Goal: Register for event/course: Sign up to attend an event or enroll in a course

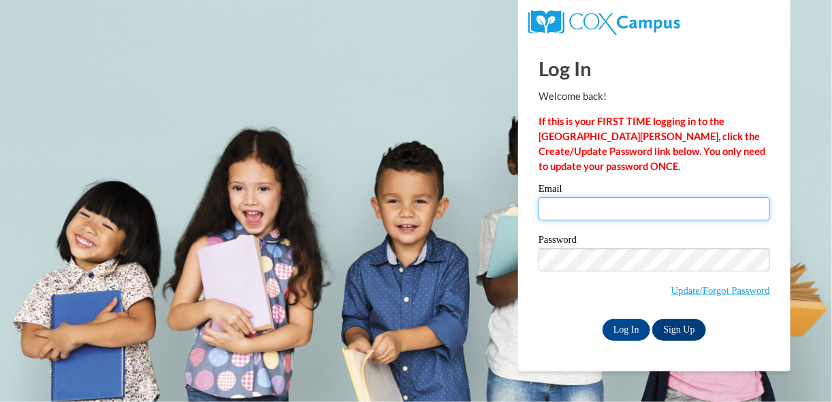
click at [598, 215] on input "Email" at bounding box center [655, 208] width 232 height 23
type input "jackelinsaucedo27@gmail.com"
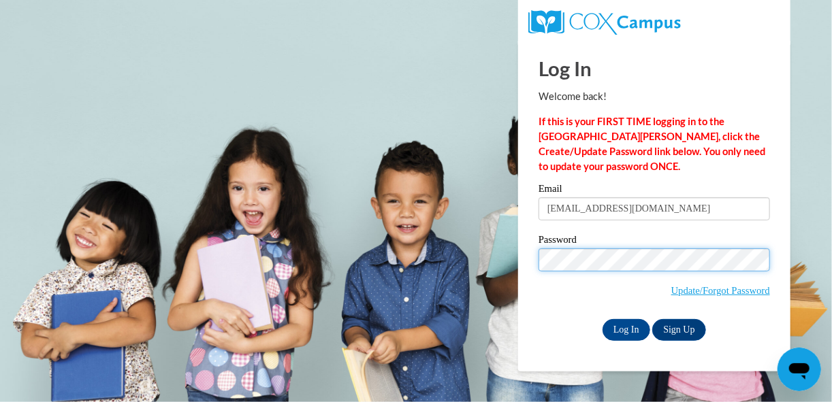
click at [603, 319] on input "Log In" at bounding box center [627, 330] width 48 height 22
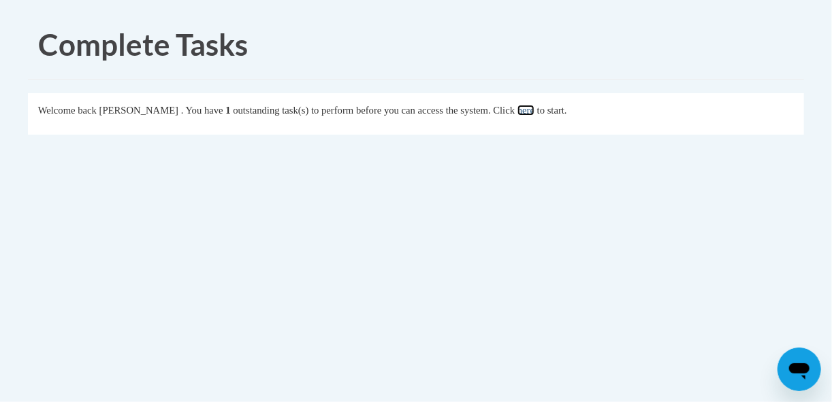
click at [535, 105] on link "here" at bounding box center [526, 110] width 17 height 11
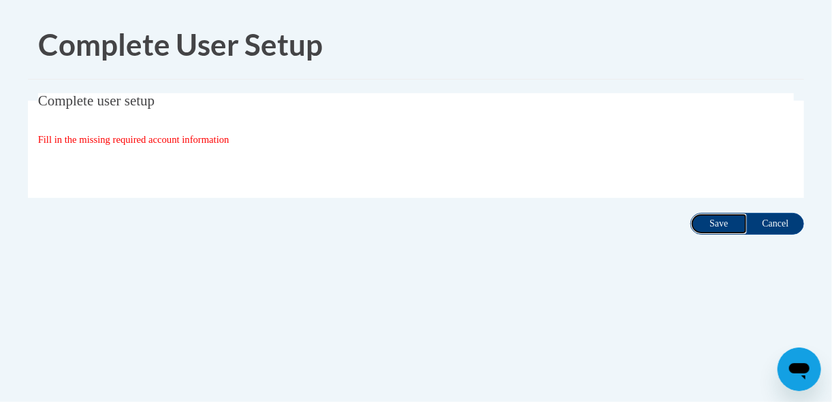
click at [725, 227] on input "Save" at bounding box center [718, 224] width 57 height 22
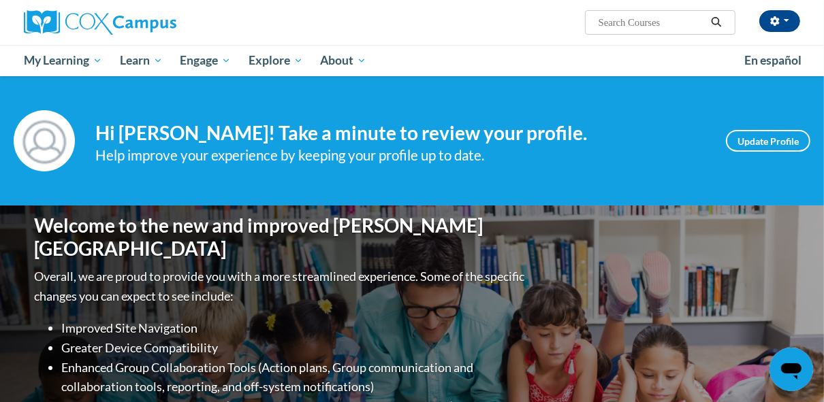
click at [650, 33] on span "Search Search..." at bounding box center [660, 22] width 150 height 25
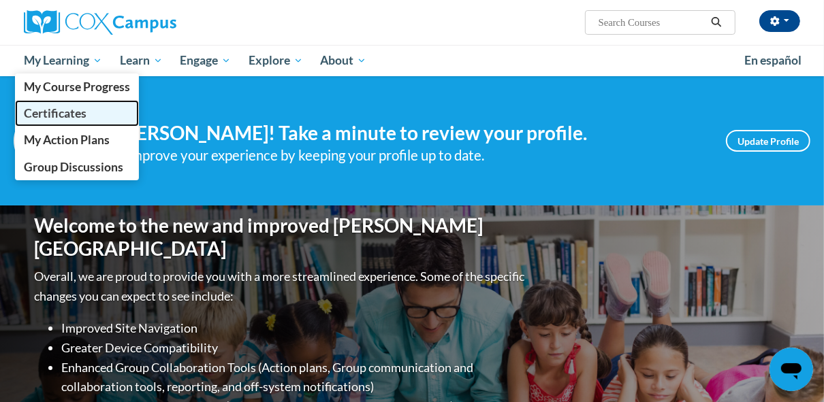
click at [84, 105] on link "Certificates" at bounding box center [77, 113] width 124 height 27
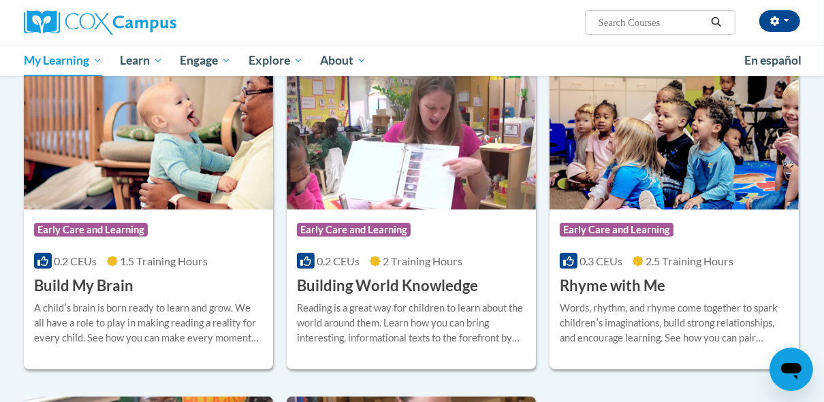
scroll to position [258, 0]
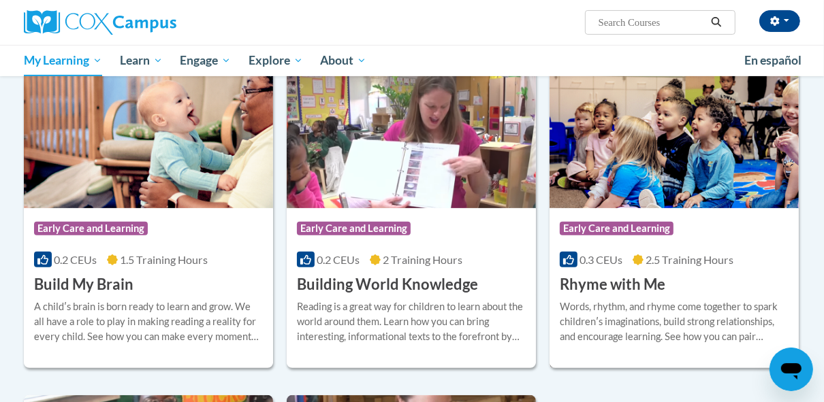
click at [643, 277] on h3 "Rhyme with Me" at bounding box center [613, 284] width 106 height 21
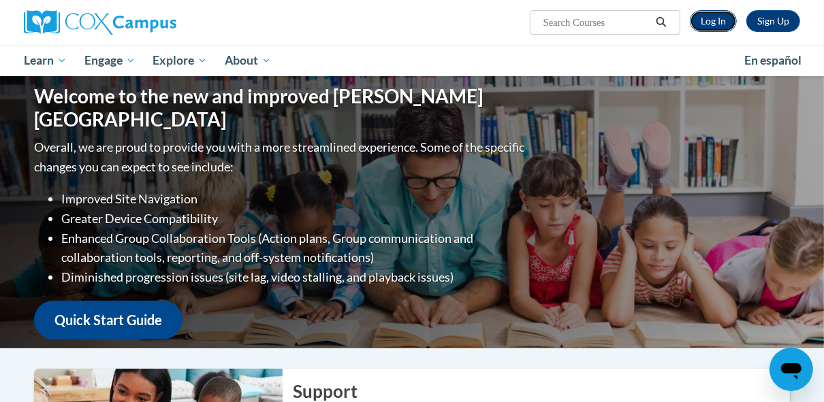
click at [697, 27] on link "Log In" at bounding box center [713, 21] width 47 height 22
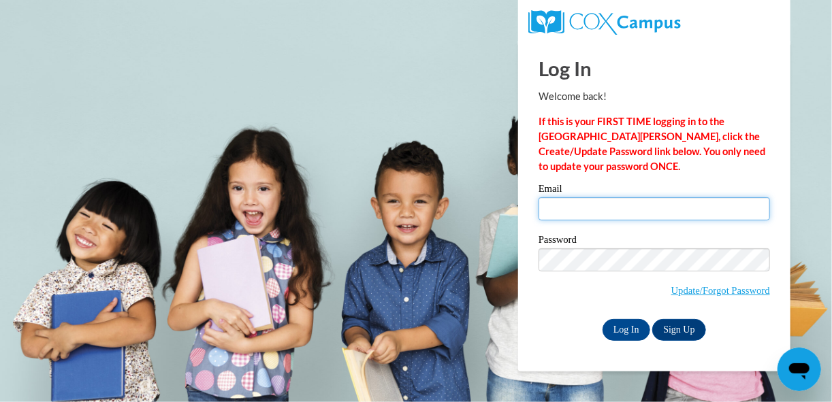
click at [554, 211] on input "Email" at bounding box center [655, 208] width 232 height 23
type input "courtney.traylor@ymail.com"
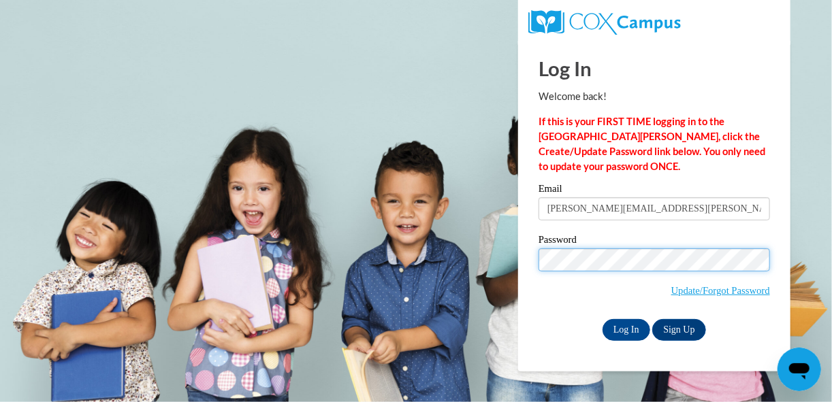
click at [603, 319] on input "Log In" at bounding box center [627, 330] width 48 height 22
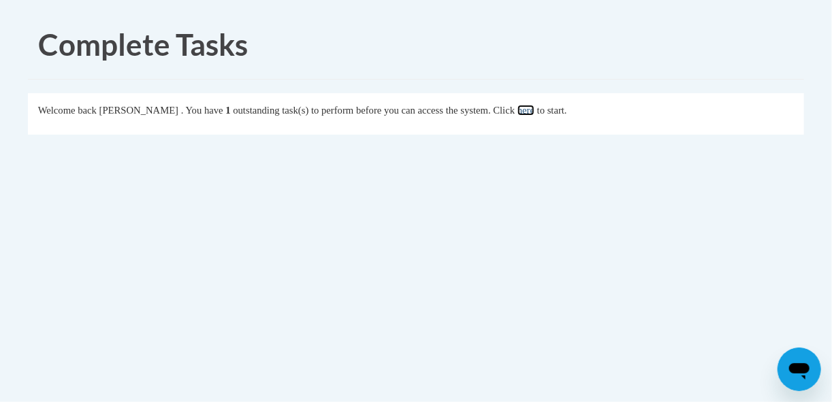
click at [535, 110] on link "here" at bounding box center [526, 110] width 17 height 11
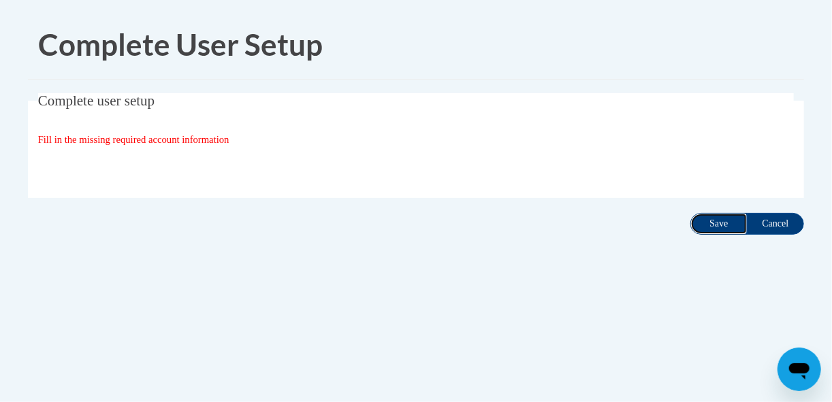
click at [727, 228] on input "Save" at bounding box center [718, 224] width 57 height 22
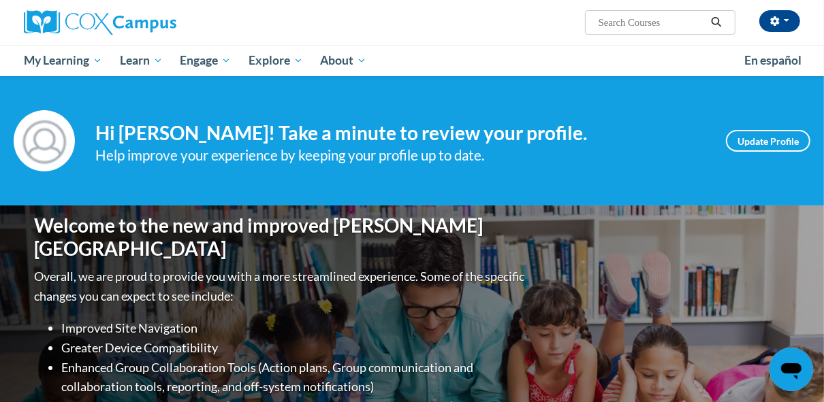
click at [676, 20] on input "Search..." at bounding box center [651, 22] width 109 height 16
type input "rhyme with me"
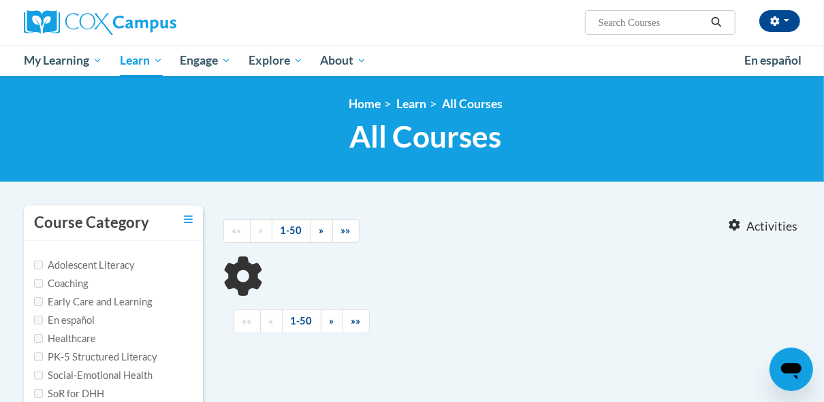
type input "rhyme with me"
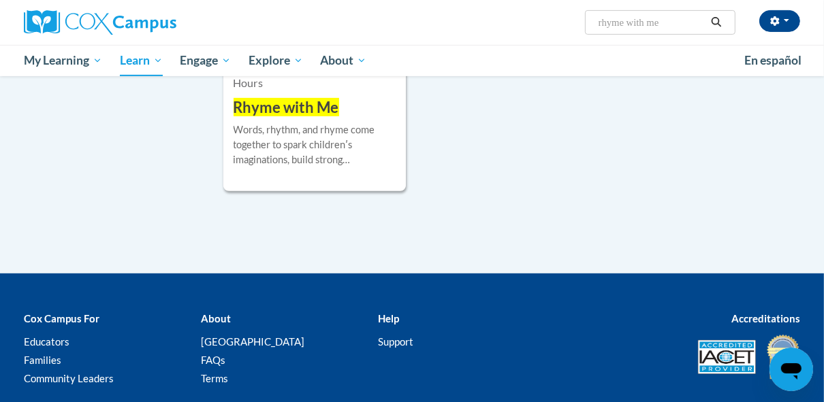
scroll to position [388, 0]
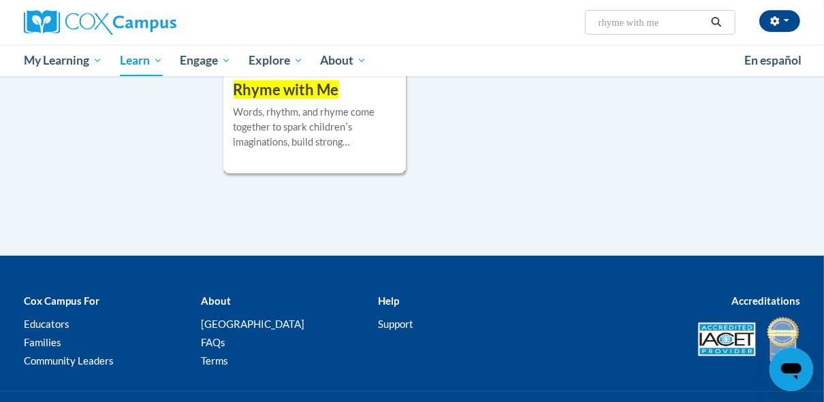
click at [288, 84] on span "Rhyme with Me" at bounding box center [287, 89] width 106 height 18
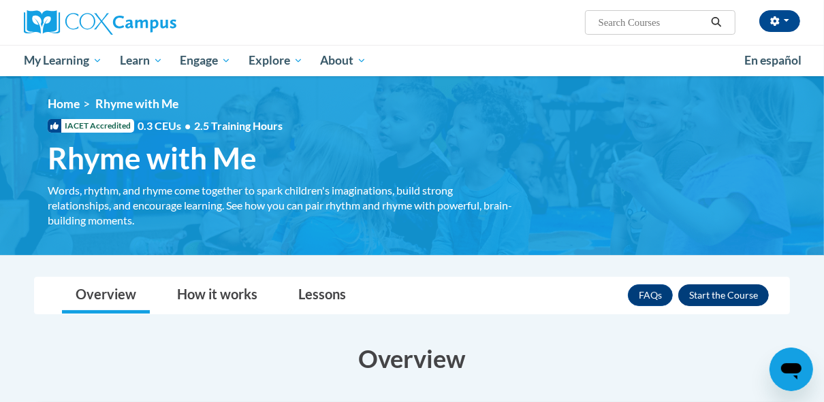
click at [724, 299] on button "Enroll" at bounding box center [723, 296] width 91 height 22
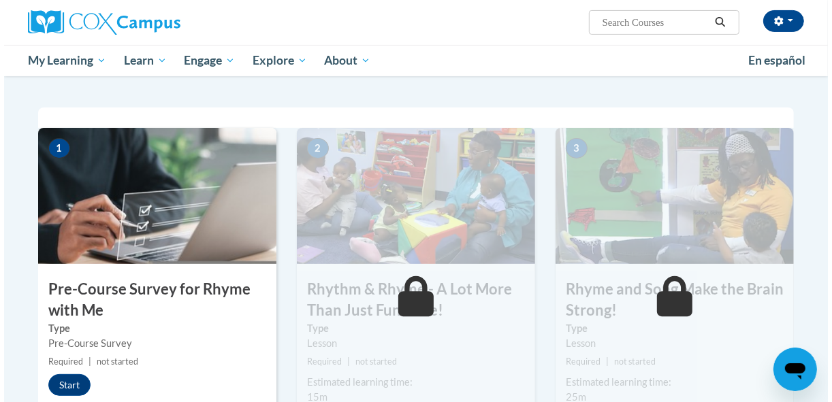
scroll to position [241, 0]
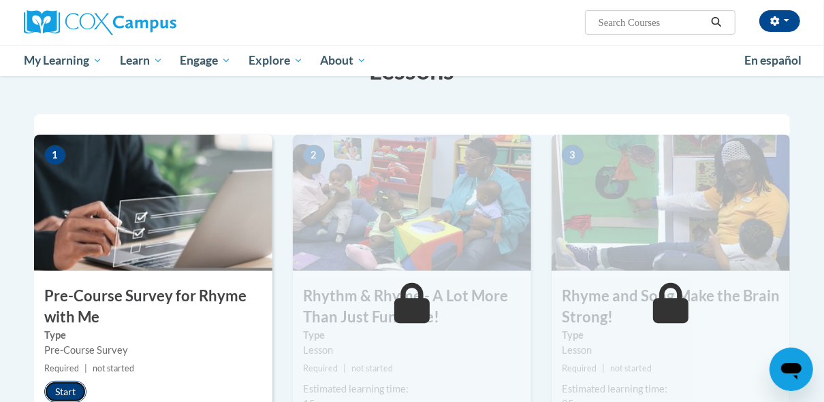
click at [53, 394] on button "Start" at bounding box center [65, 392] width 42 height 22
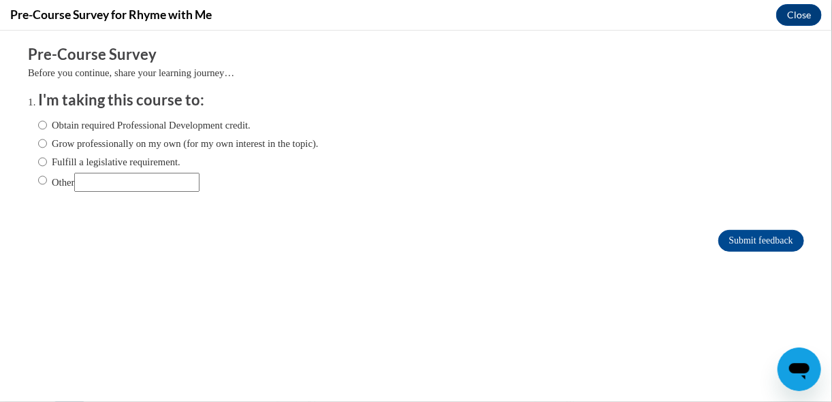
scroll to position [0, 0]
click at [64, 146] on label "Grow professionally on my own (for my own interest in the topic)." at bounding box center [178, 143] width 281 height 15
click at [47, 146] on input "Grow professionally on my own (for my own interest in the topic)." at bounding box center [42, 143] width 9 height 15
radio input "true"
click at [38, 190] on label "Other" at bounding box center [118, 181] width 161 height 19
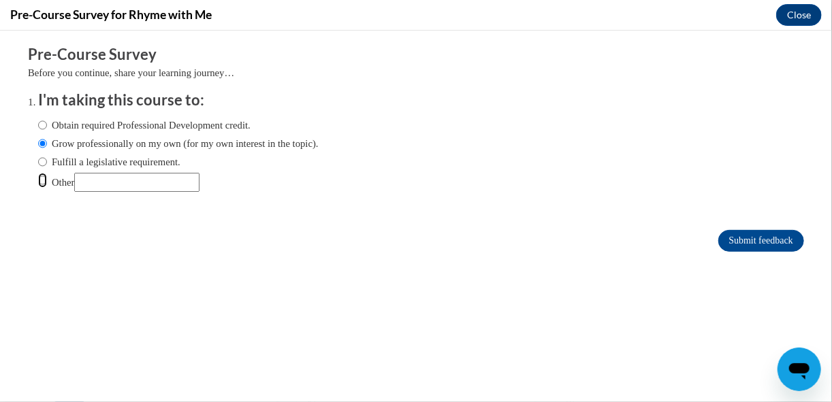
click at [38, 187] on input "Other" at bounding box center [42, 179] width 9 height 15
radio input "true"
click at [744, 240] on input "Submit feedback" at bounding box center [761, 240] width 86 height 22
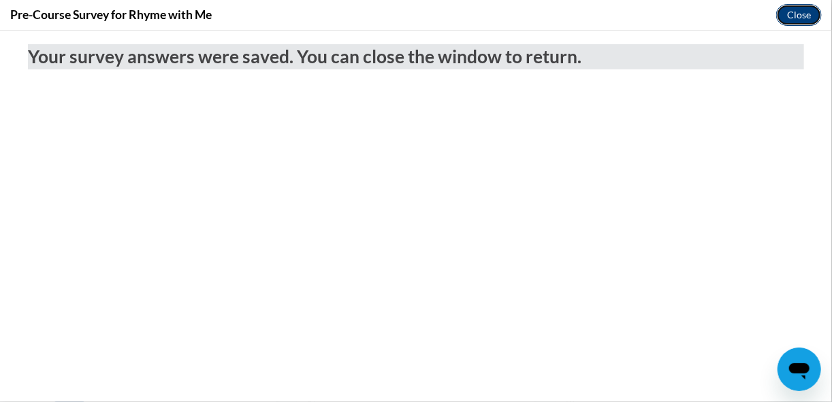
click at [804, 8] on button "Close" at bounding box center [799, 15] width 46 height 22
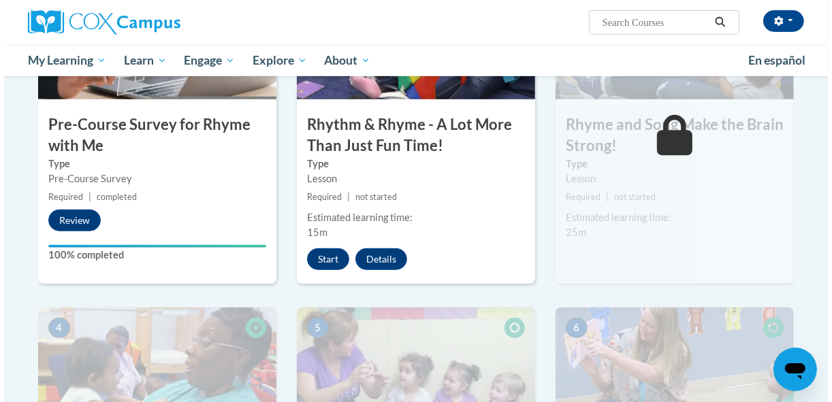
scroll to position [417, 0]
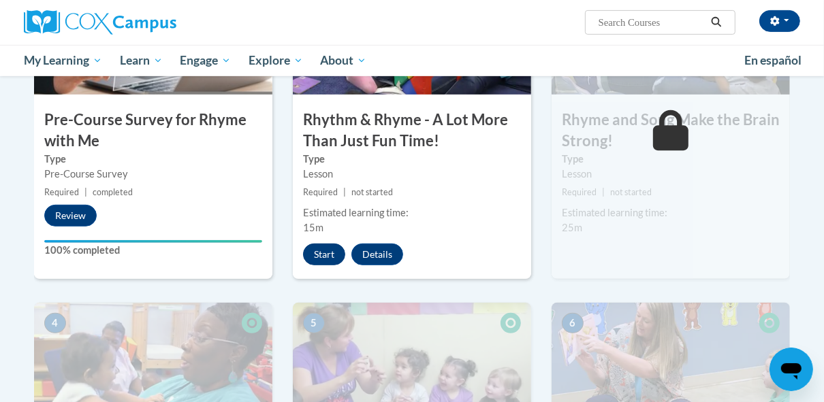
click at [306, 256] on button "Start" at bounding box center [324, 255] width 42 height 22
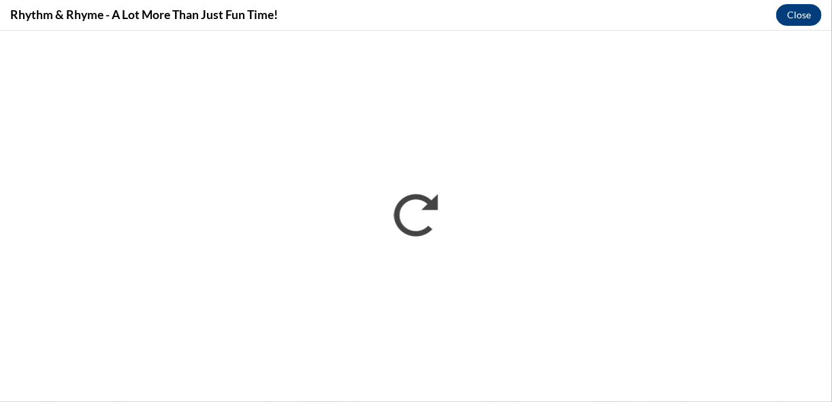
scroll to position [0, 0]
click at [779, 19] on button "Close" at bounding box center [799, 15] width 46 height 22
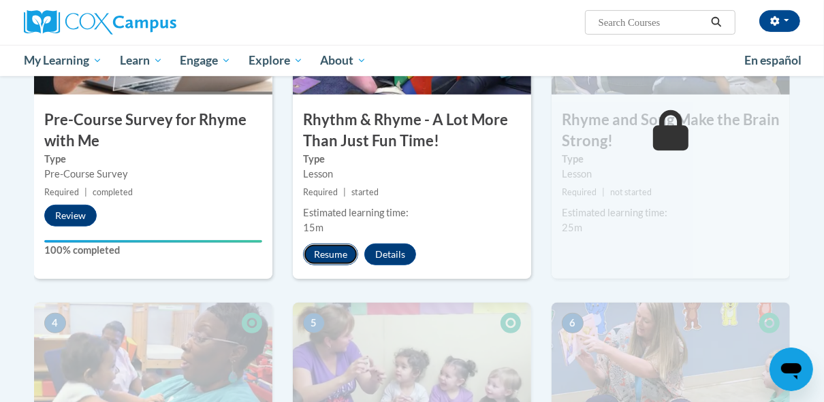
click at [336, 251] on button "Resume" at bounding box center [330, 255] width 55 height 22
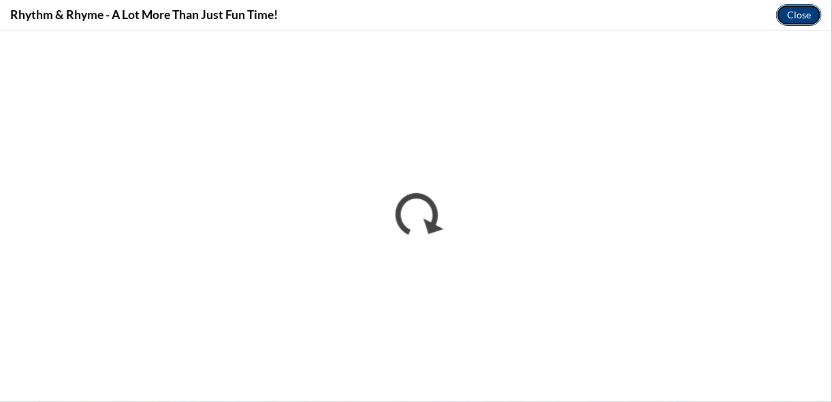
click at [800, 15] on button "Close" at bounding box center [799, 15] width 46 height 22
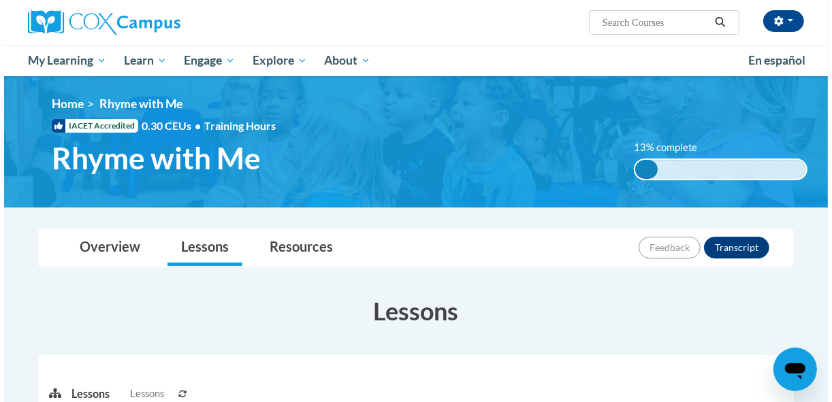
scroll to position [417, 0]
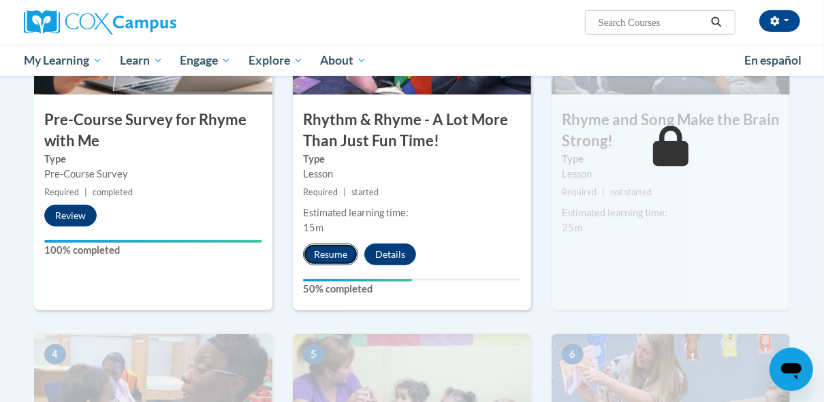
click at [310, 246] on button "Resume" at bounding box center [330, 255] width 55 height 22
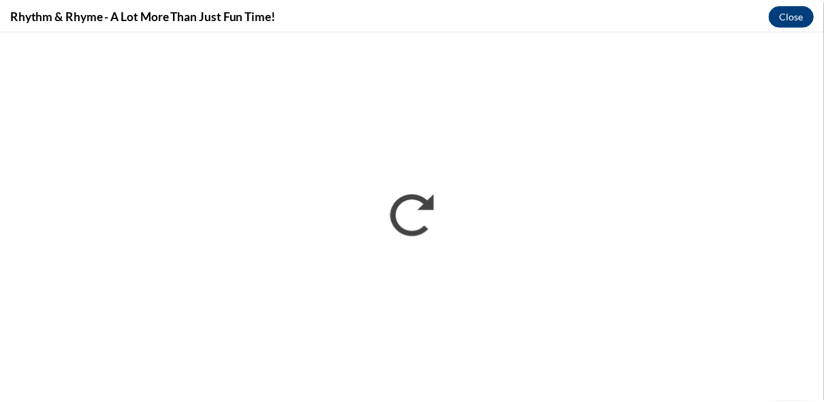
scroll to position [0, 0]
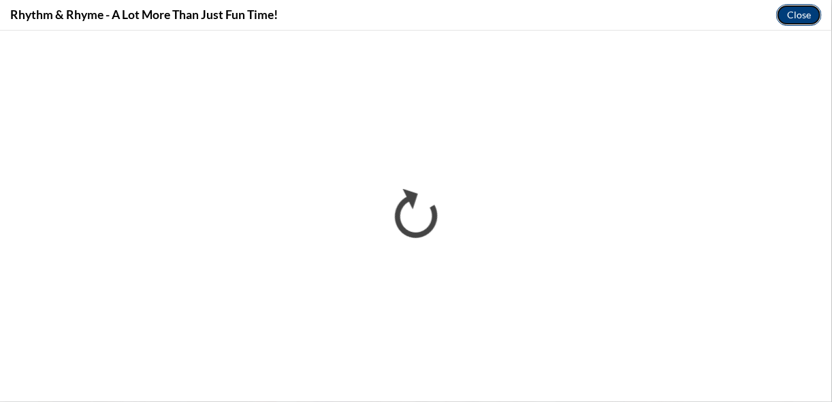
click at [789, 11] on button "Close" at bounding box center [799, 15] width 46 height 22
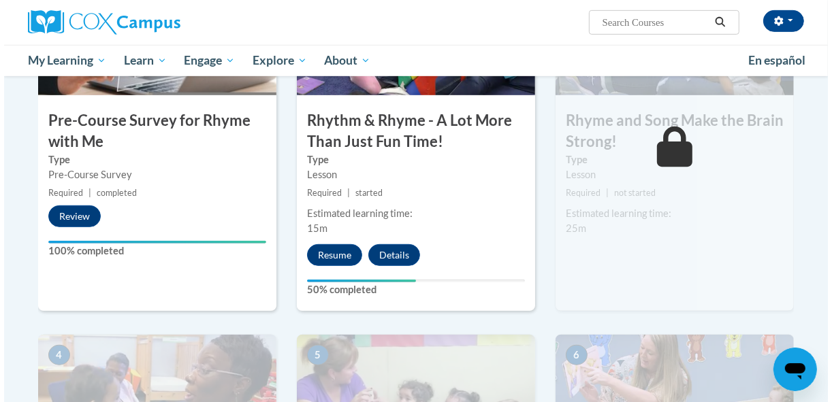
scroll to position [417, 0]
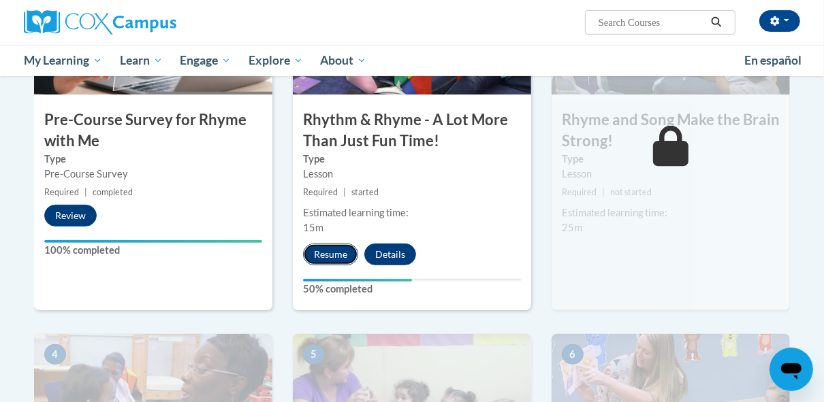
click at [329, 254] on button "Resume" at bounding box center [330, 255] width 55 height 22
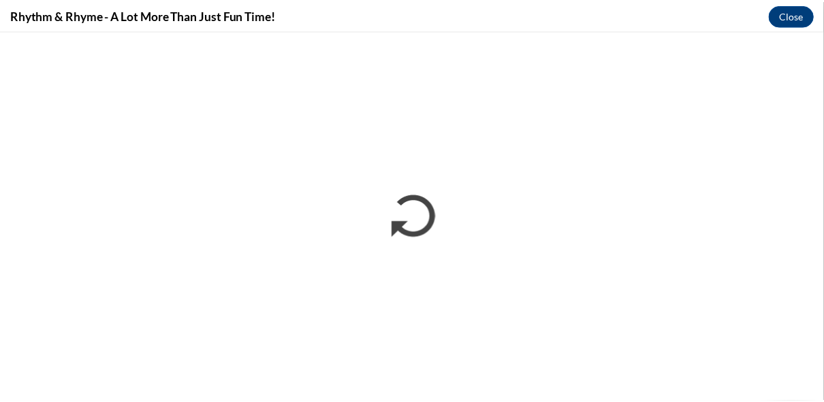
scroll to position [0, 0]
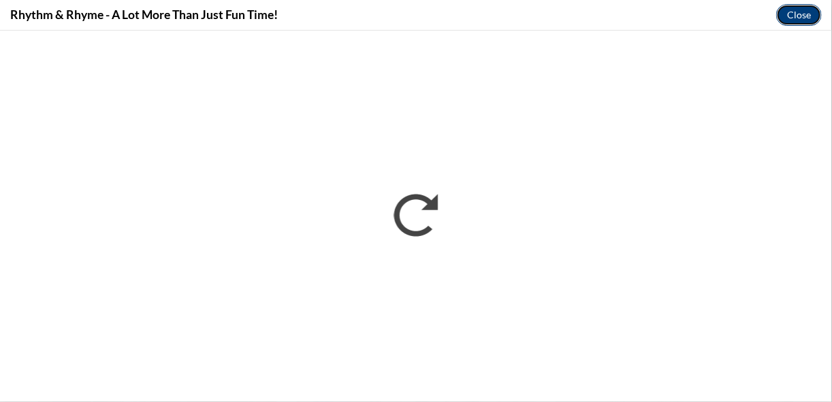
click at [804, 10] on button "Close" at bounding box center [799, 15] width 46 height 22
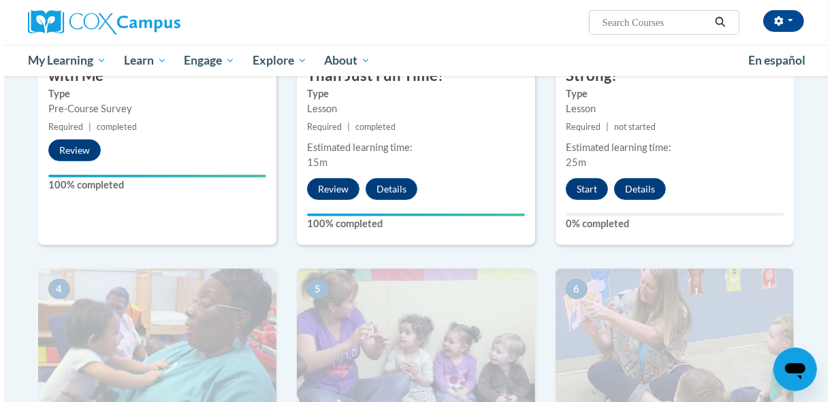
scroll to position [488, 0]
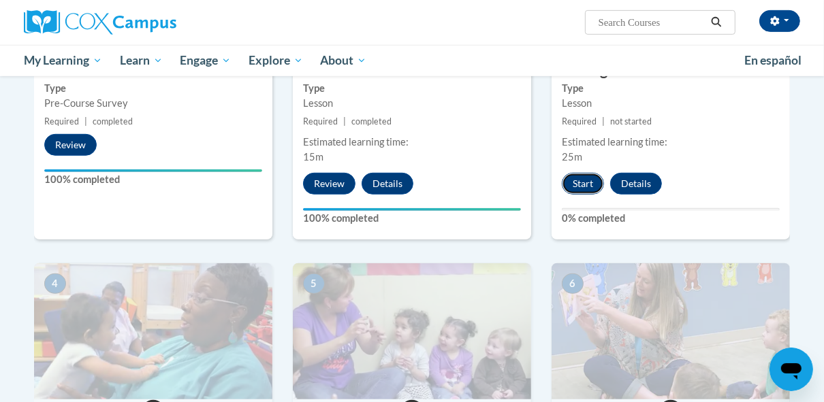
click at [594, 187] on button "Start" at bounding box center [583, 184] width 42 height 22
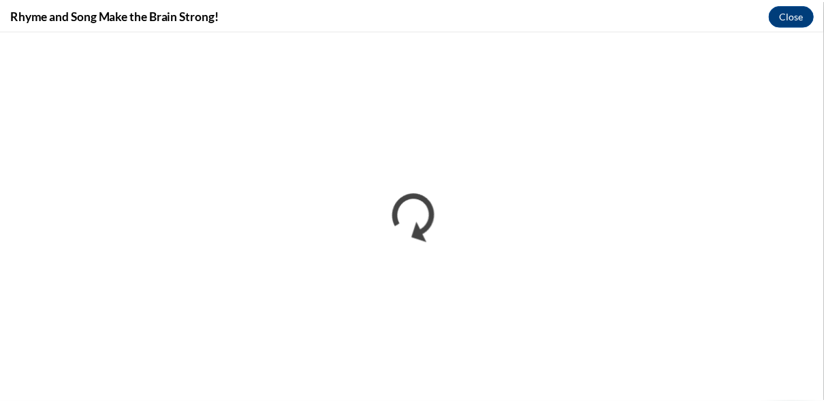
scroll to position [0, 0]
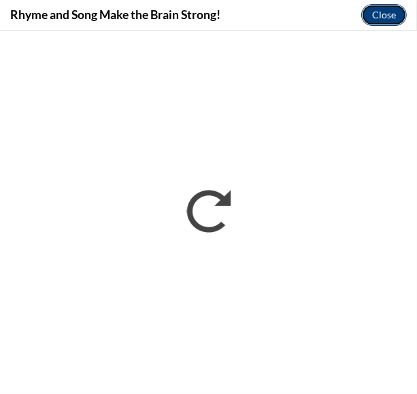
click at [382, 15] on button "Close" at bounding box center [385, 15] width 46 height 22
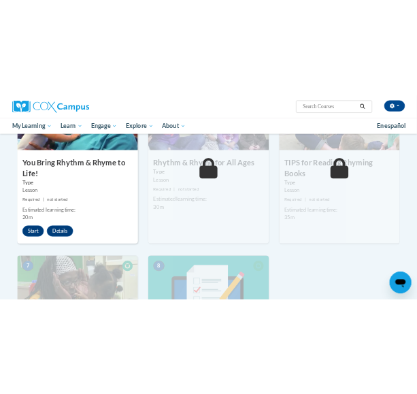
scroll to position [782, 0]
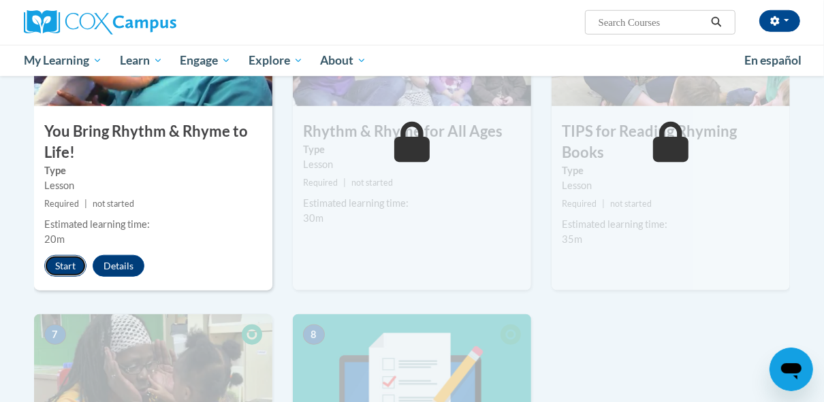
click at [71, 272] on button "Start" at bounding box center [65, 266] width 42 height 22
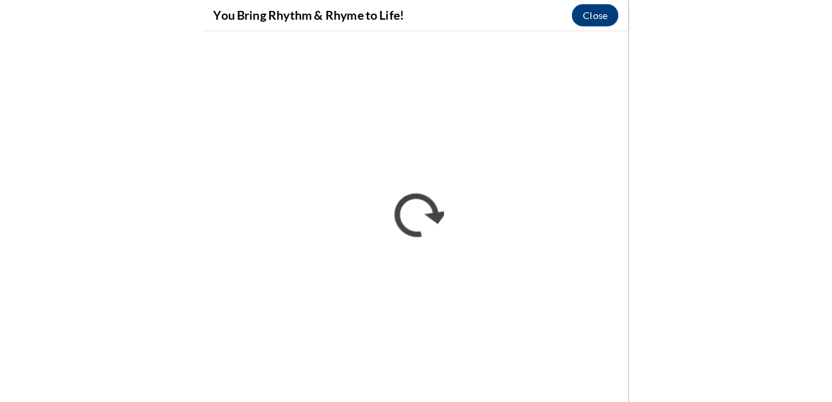
scroll to position [0, 0]
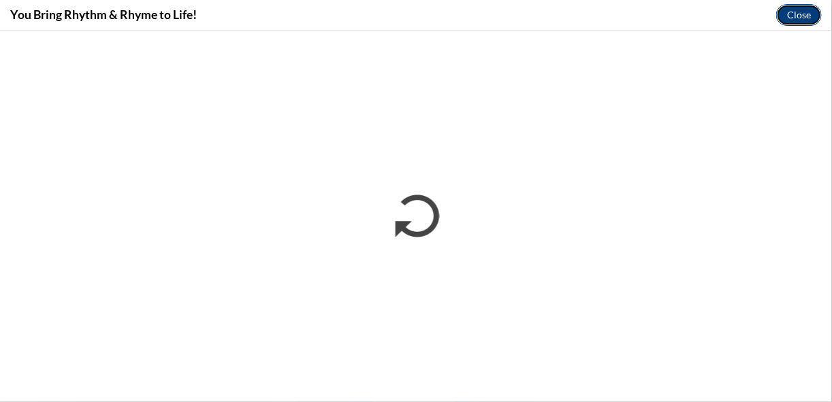
click at [790, 18] on button "Close" at bounding box center [799, 15] width 46 height 22
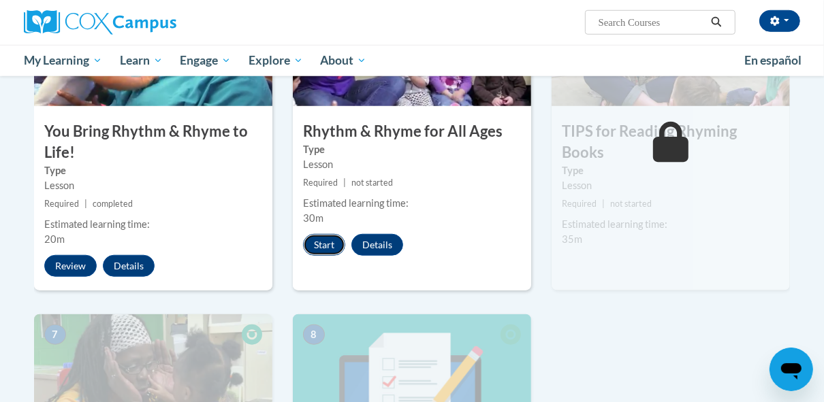
click at [331, 243] on button "Start" at bounding box center [324, 245] width 42 height 22
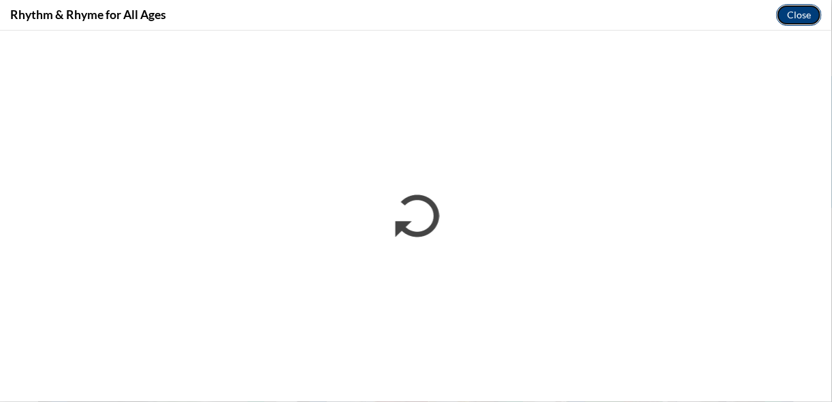
click at [806, 17] on button "Close" at bounding box center [799, 15] width 46 height 22
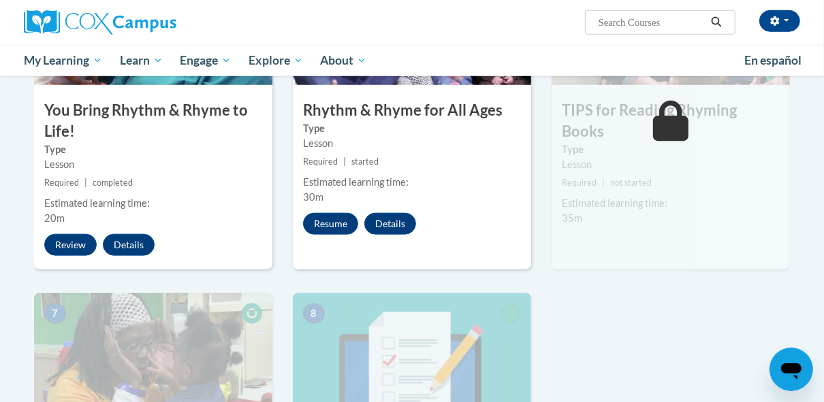
scroll to position [806, 0]
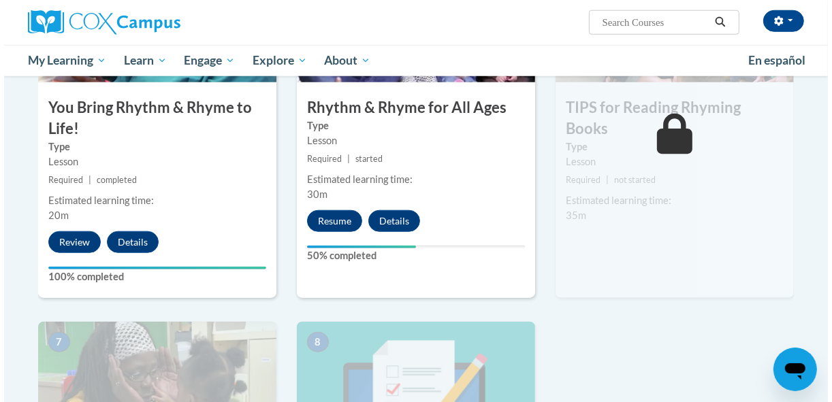
scroll to position [799, 0]
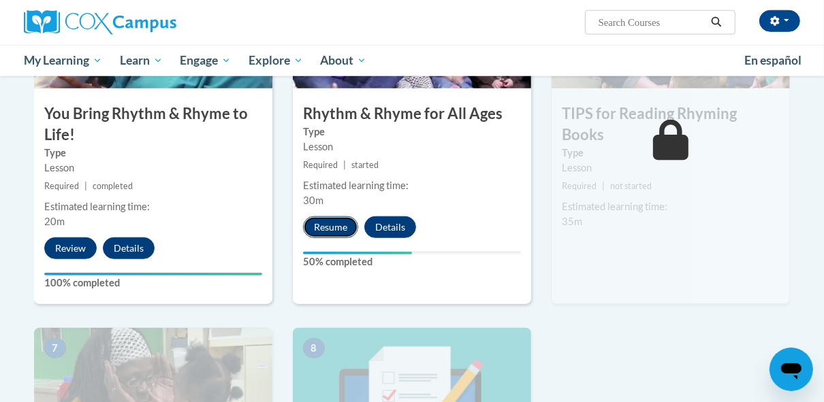
click at [338, 232] on button "Resume" at bounding box center [330, 228] width 55 height 22
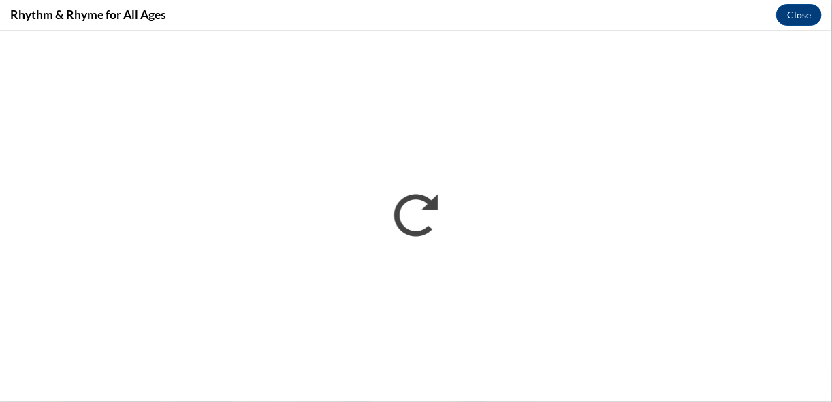
scroll to position [0, 0]
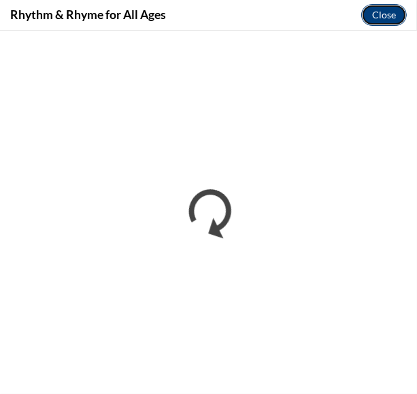
click at [381, 18] on button "Close" at bounding box center [385, 15] width 46 height 22
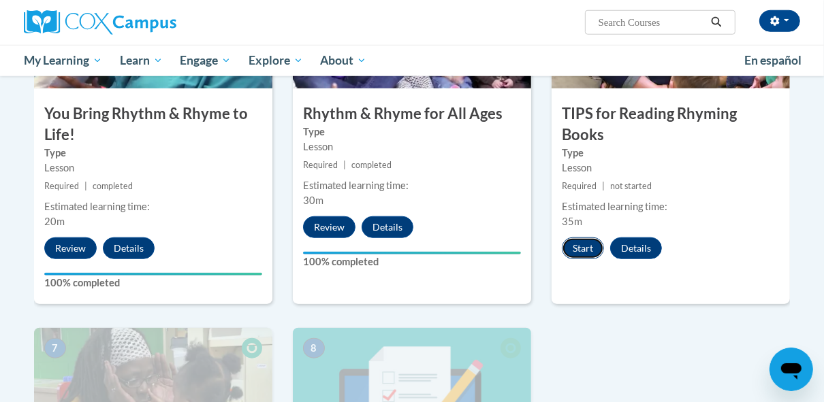
click at [587, 238] on button "Start" at bounding box center [583, 249] width 42 height 22
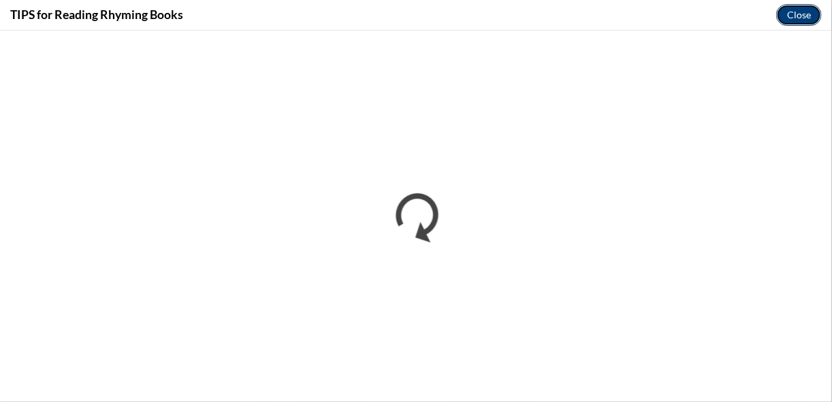
click at [801, 24] on button "Close" at bounding box center [799, 15] width 46 height 22
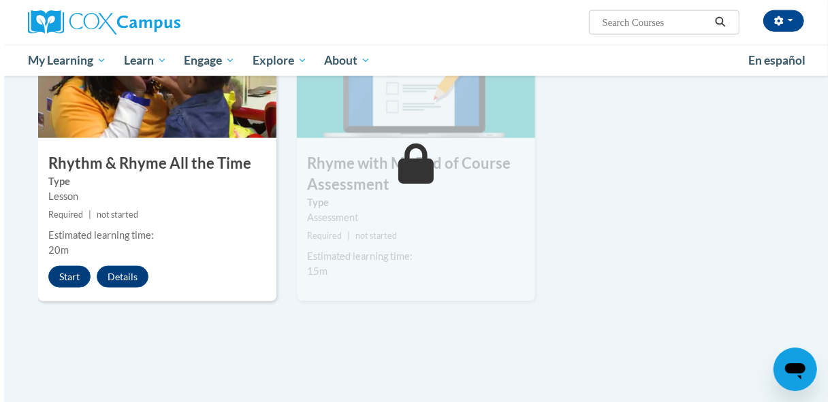
scroll to position [1126, 0]
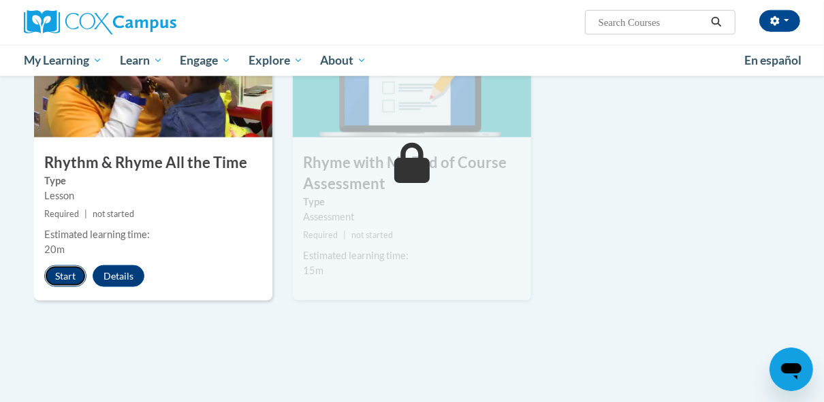
click at [59, 275] on button "Start" at bounding box center [65, 277] width 42 height 22
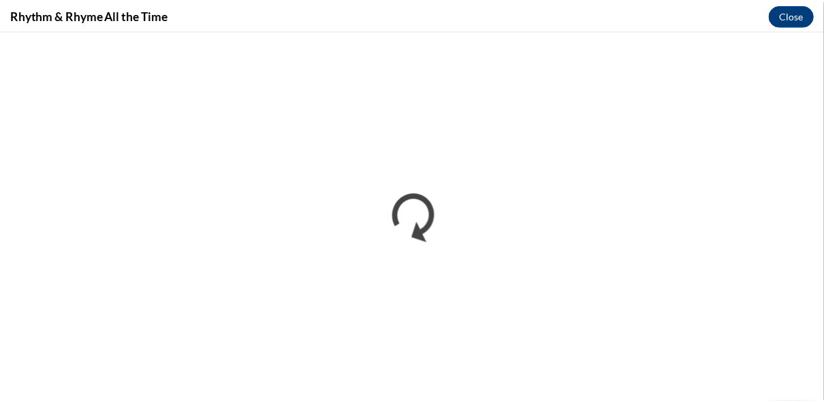
scroll to position [0, 0]
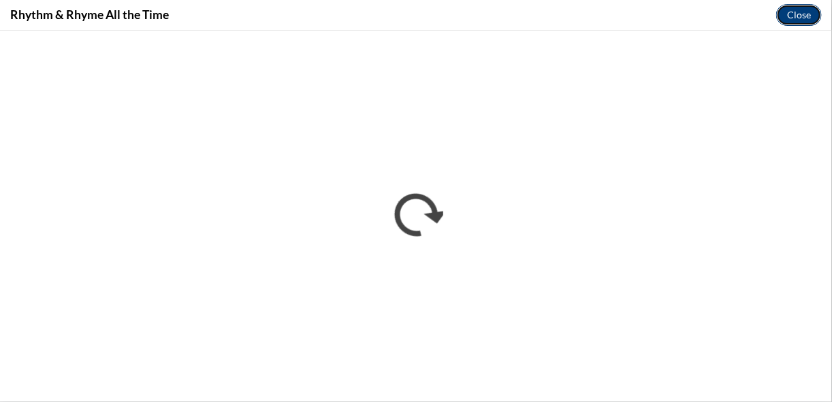
click at [793, 12] on button "Close" at bounding box center [799, 15] width 46 height 22
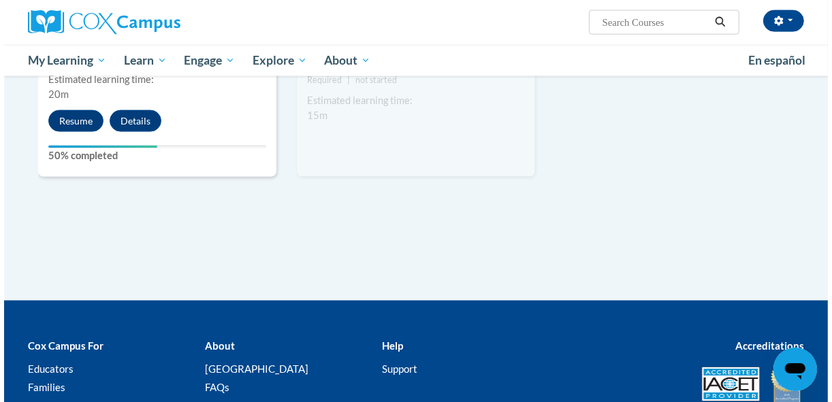
scroll to position [1281, 0]
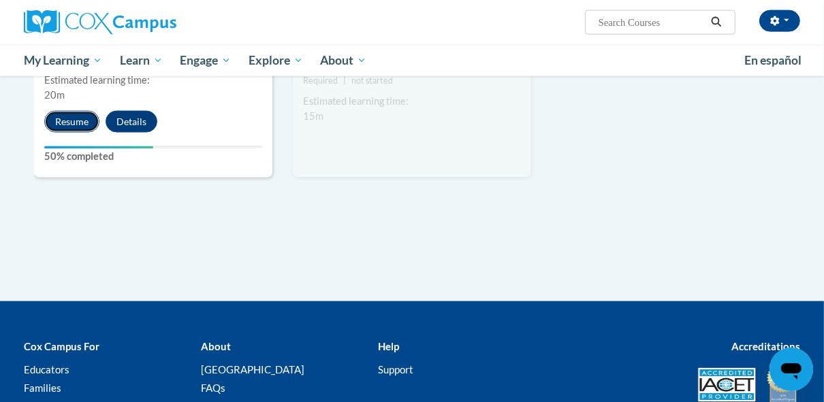
click at [75, 113] on button "Resume" at bounding box center [71, 122] width 55 height 22
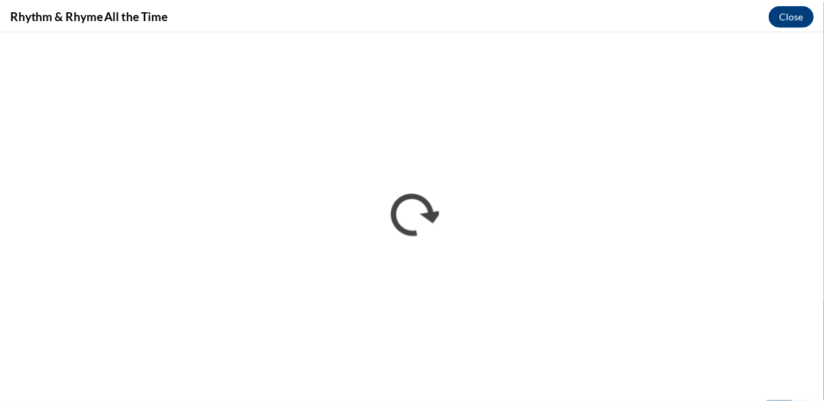
scroll to position [0, 0]
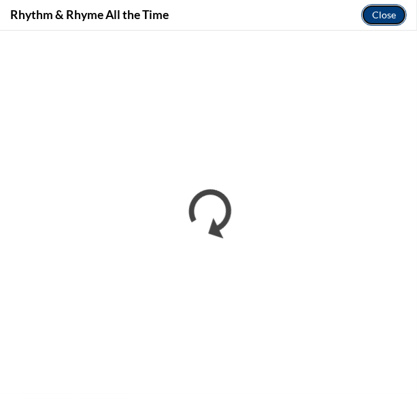
click at [379, 17] on button "Close" at bounding box center [385, 15] width 46 height 22
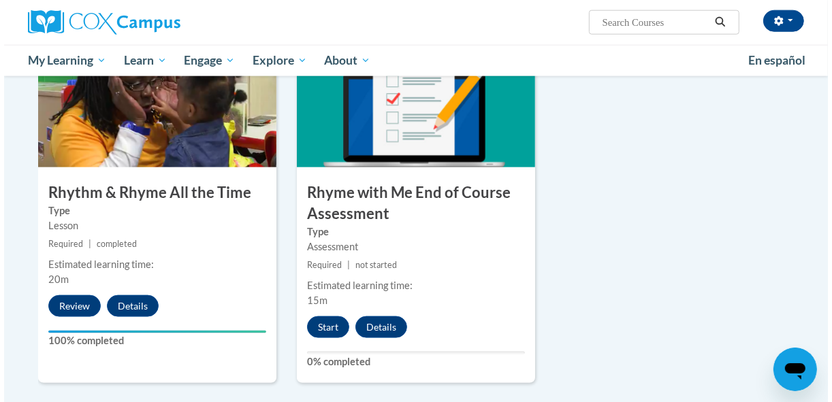
scroll to position [1100, 0]
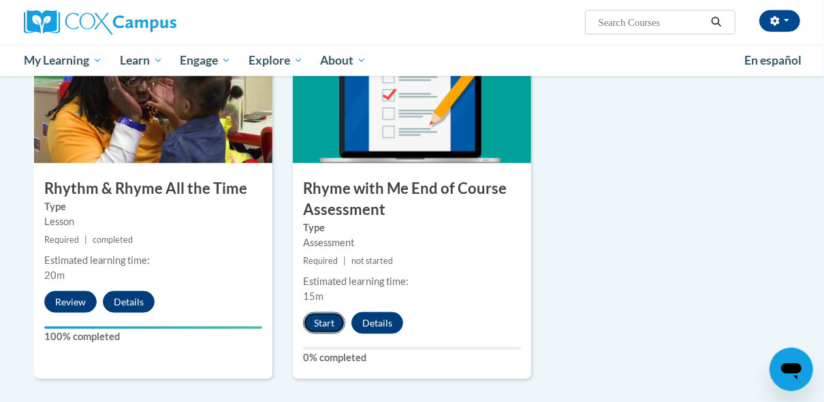
click at [326, 317] on button "Start" at bounding box center [324, 324] width 42 height 22
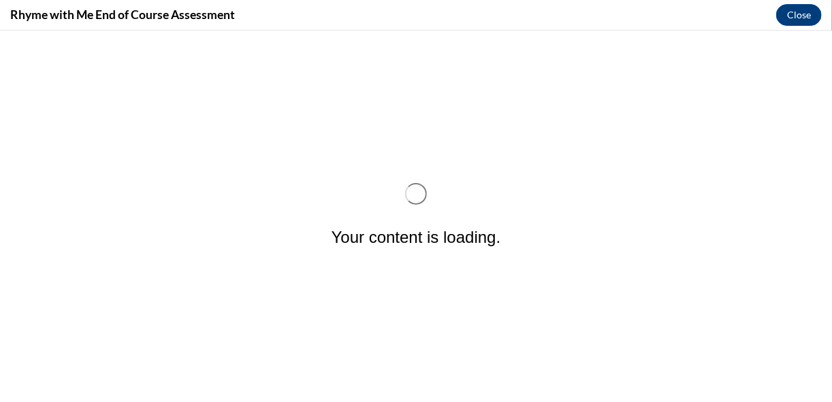
scroll to position [0, 0]
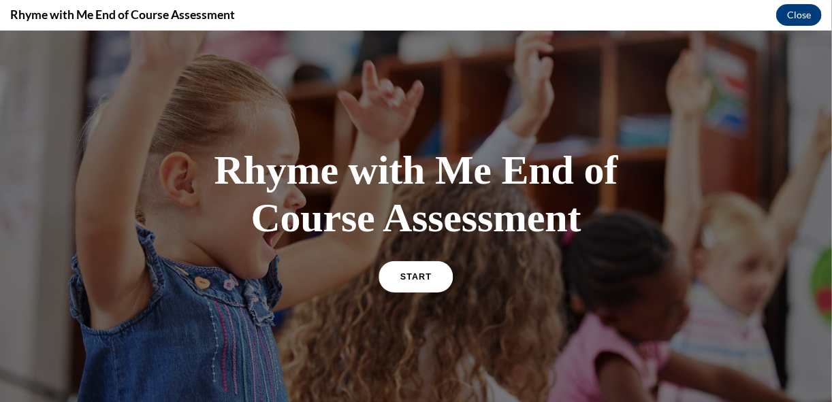
click at [409, 267] on link "START" at bounding box center [416, 275] width 74 height 31
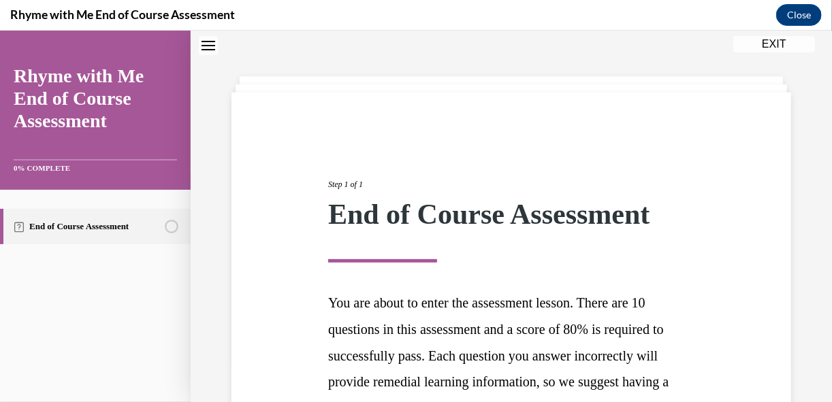
scroll to position [304, 0]
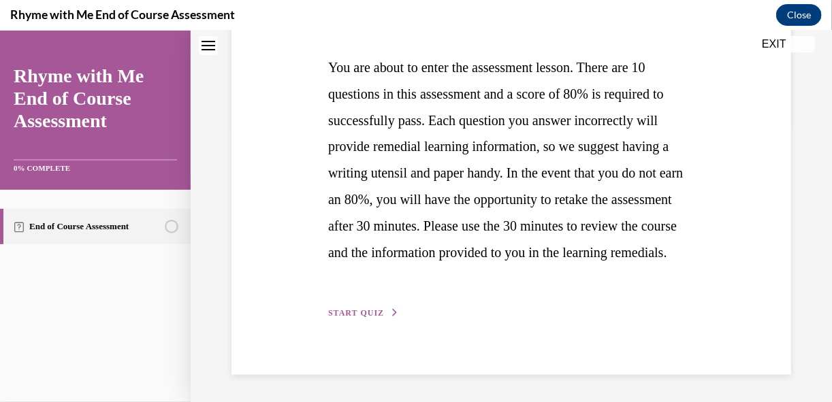
click at [365, 313] on span "START QUIZ" at bounding box center [356, 313] width 56 height 10
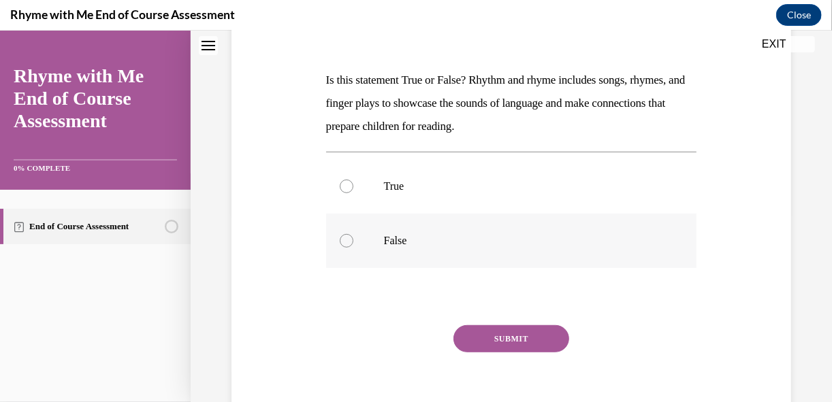
scroll to position [195, 0]
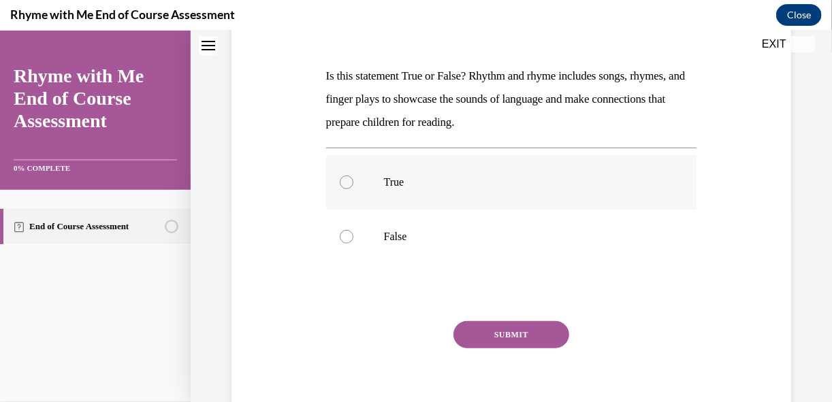
click at [379, 184] on label "True" at bounding box center [511, 182] width 371 height 54
click at [353, 184] on input "True" at bounding box center [347, 182] width 14 height 14
radio input "true"
click at [498, 337] on button "SUBMIT" at bounding box center [512, 334] width 116 height 27
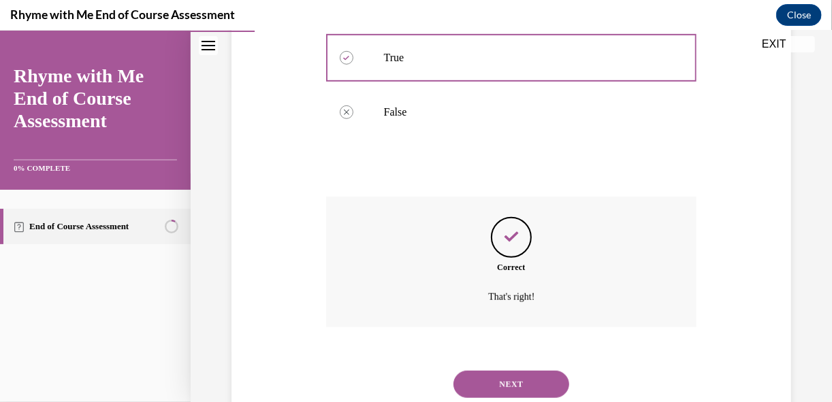
scroll to position [362, 0]
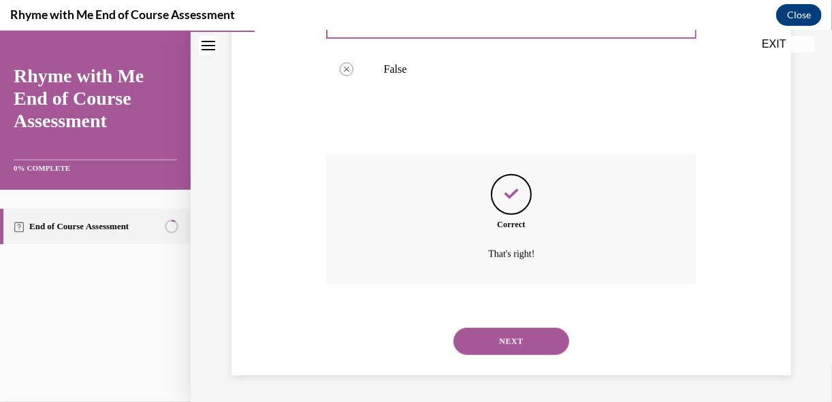
click at [499, 341] on button "NEXT" at bounding box center [512, 341] width 116 height 27
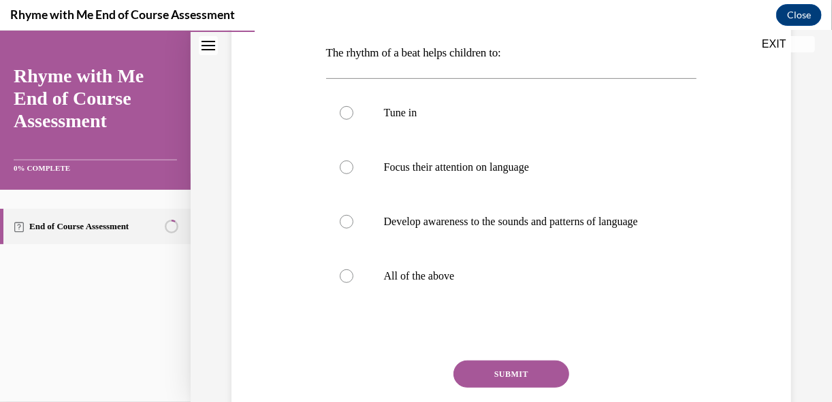
scroll to position [220, 0]
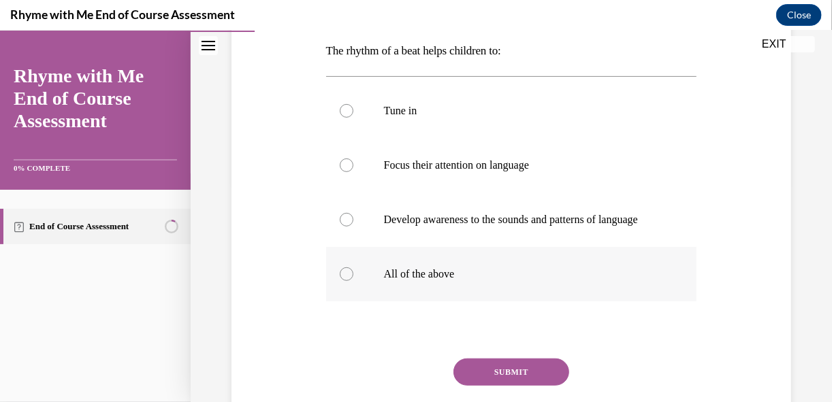
click at [419, 281] on p "All of the above" at bounding box center [523, 274] width 279 height 14
click at [353, 281] on input "All of the above" at bounding box center [347, 274] width 14 height 14
radio input "true"
click at [500, 385] on button "SUBMIT" at bounding box center [512, 371] width 116 height 27
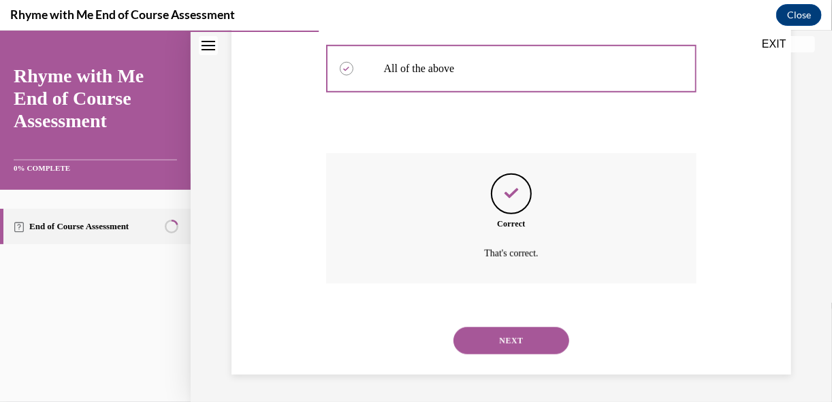
scroll to position [439, 0]
click at [528, 345] on button "NEXT" at bounding box center [512, 340] width 116 height 27
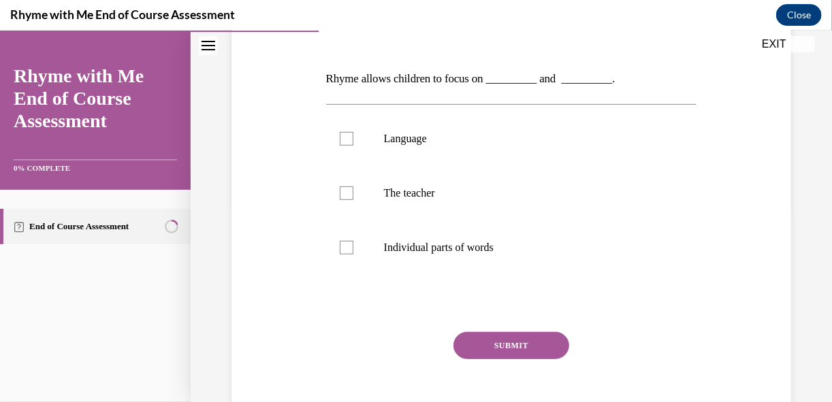
scroll to position [191, 0]
click at [384, 257] on label "Individual parts of words" at bounding box center [511, 248] width 371 height 54
click at [353, 255] on input "Individual parts of words" at bounding box center [347, 248] width 14 height 14
checkbox input "true"
click at [390, 140] on p "Language" at bounding box center [523, 139] width 279 height 14
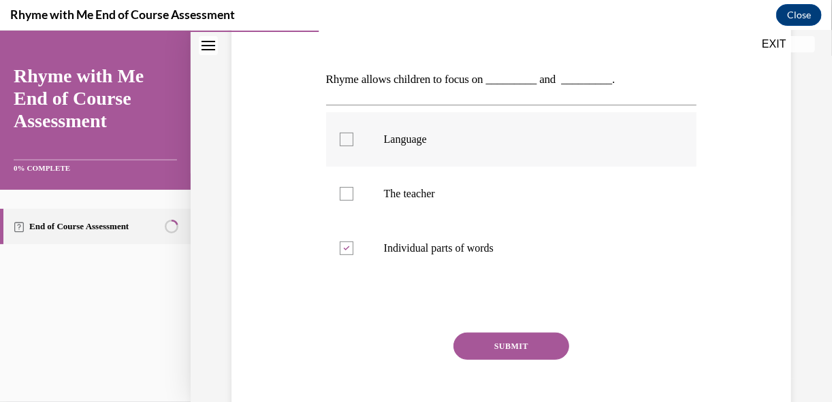
click at [353, 140] on input "Language" at bounding box center [347, 139] width 14 height 14
checkbox input "true"
click at [491, 335] on button "SUBMIT" at bounding box center [512, 345] width 116 height 27
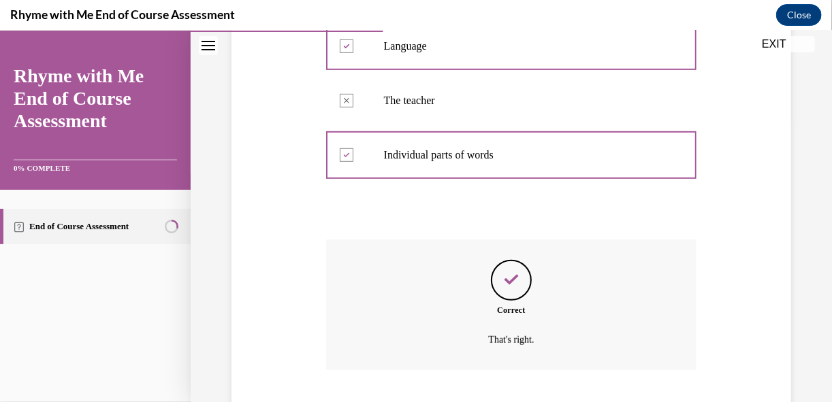
scroll to position [370, 0]
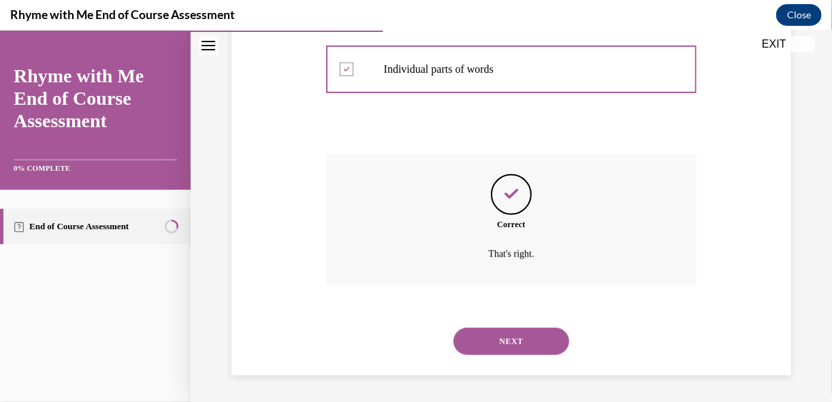
click at [386, 288] on div "Correct That's right." at bounding box center [511, 228] width 371 height 151
click at [489, 338] on button "NEXT" at bounding box center [512, 341] width 116 height 27
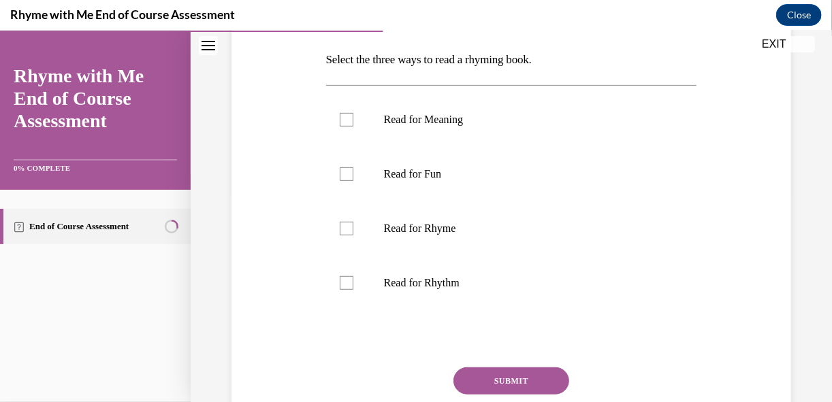
scroll to position [205, 0]
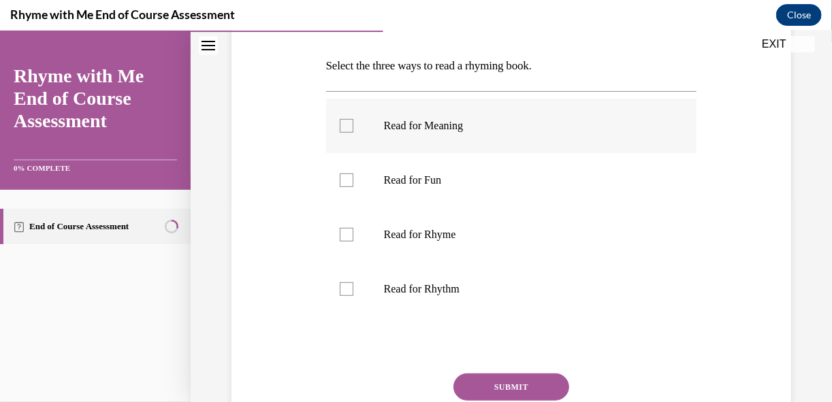
click at [372, 125] on label "Read for Meaning" at bounding box center [511, 125] width 371 height 54
click at [353, 125] on input "Read for Meaning" at bounding box center [347, 125] width 14 height 14
checkbox input "true"
click at [404, 179] on p "Read for Fun" at bounding box center [523, 180] width 279 height 14
click at [353, 179] on input "Read for Fun" at bounding box center [347, 180] width 14 height 14
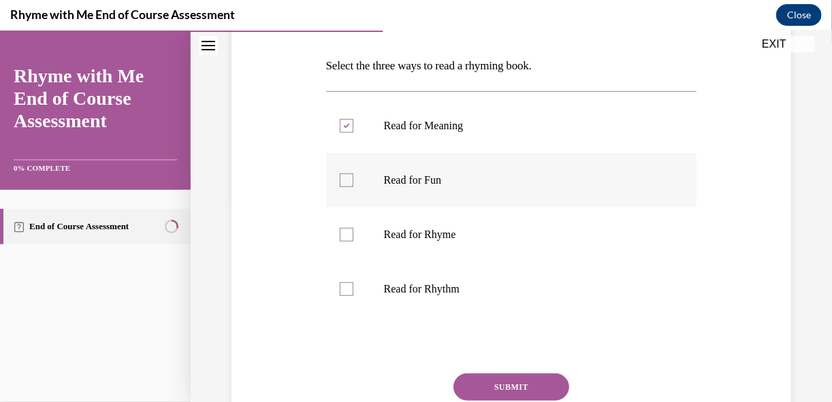
checkbox input "true"
click at [485, 376] on button "SUBMIT" at bounding box center [512, 386] width 116 height 27
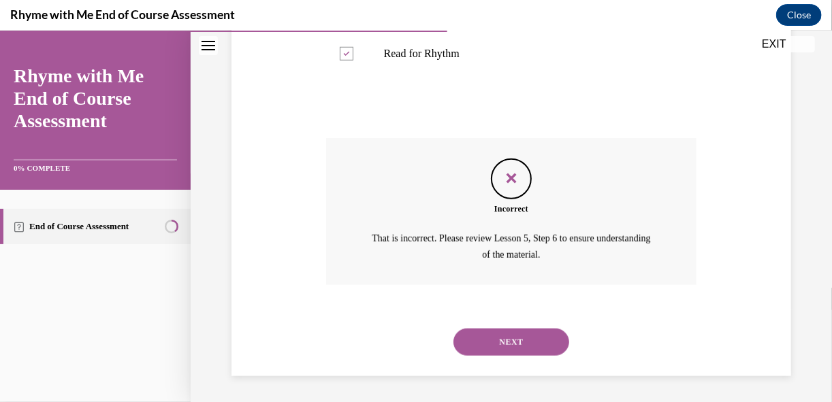
scroll to position [441, 0]
click at [479, 351] on button "NEXT" at bounding box center [512, 341] width 116 height 27
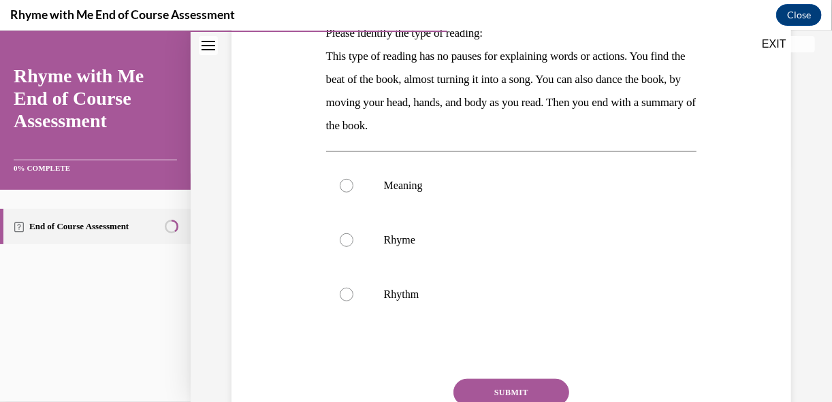
scroll to position [242, 0]
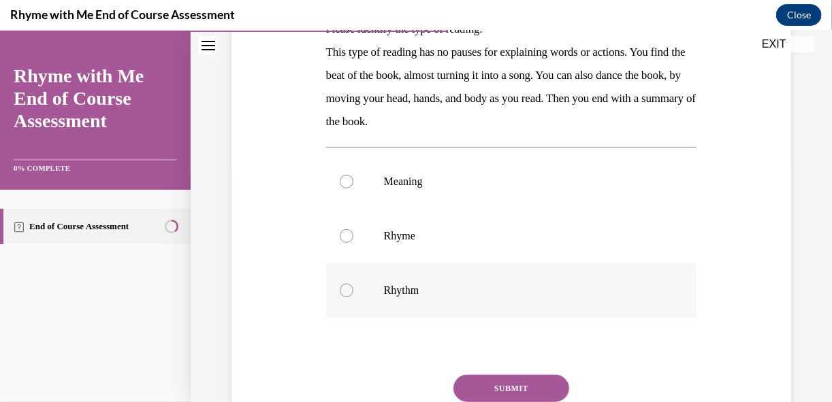
click at [378, 293] on label "Rhythm" at bounding box center [511, 290] width 371 height 54
click at [353, 293] on input "Rhythm" at bounding box center [347, 290] width 14 height 14
radio input "true"
click at [502, 377] on button "SUBMIT" at bounding box center [512, 388] width 116 height 27
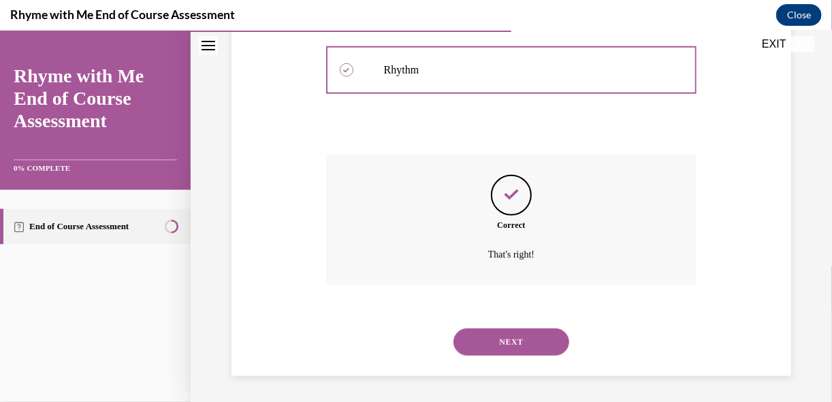
scroll to position [463, 0]
click at [510, 342] on button "NEXT" at bounding box center [512, 341] width 116 height 27
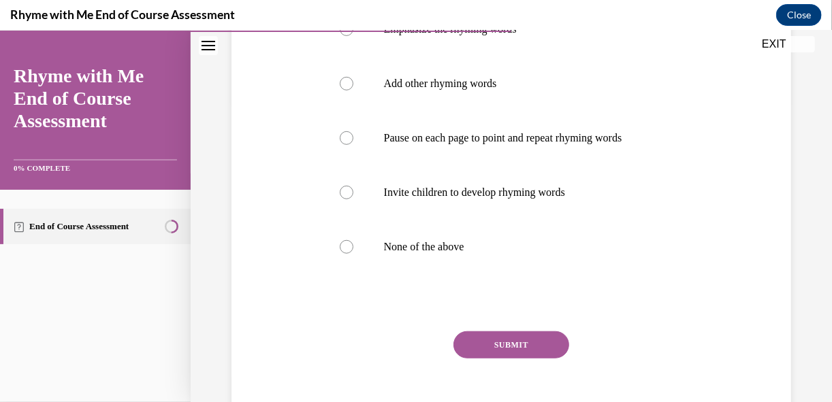
scroll to position [302, 0]
click at [422, 273] on label "None of the above" at bounding box center [511, 246] width 371 height 54
click at [353, 253] on input "None of the above" at bounding box center [347, 246] width 14 height 14
radio input "true"
click at [502, 358] on button "SUBMIT" at bounding box center [512, 343] width 116 height 27
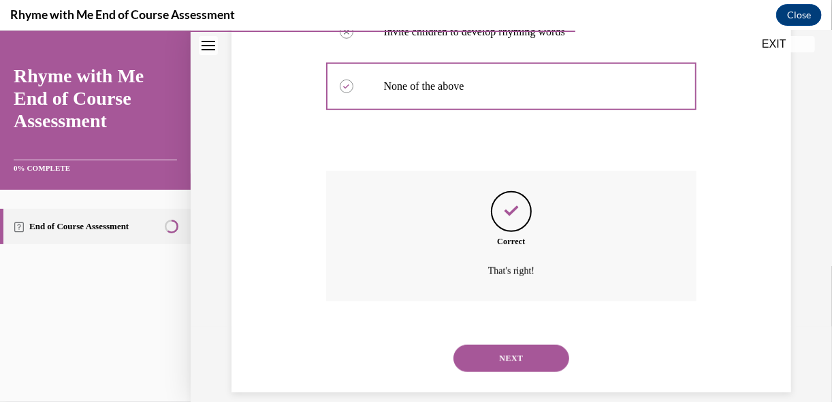
scroll to position [503, 0]
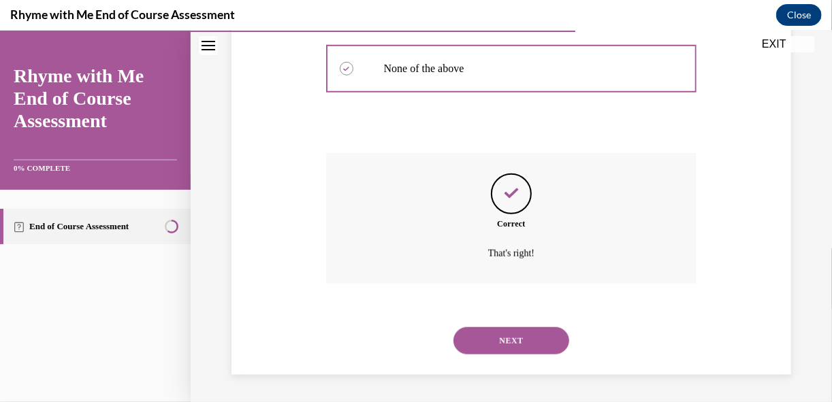
click at [513, 354] on div "NEXT" at bounding box center [511, 340] width 371 height 54
click at [520, 342] on button "NEXT" at bounding box center [512, 340] width 116 height 27
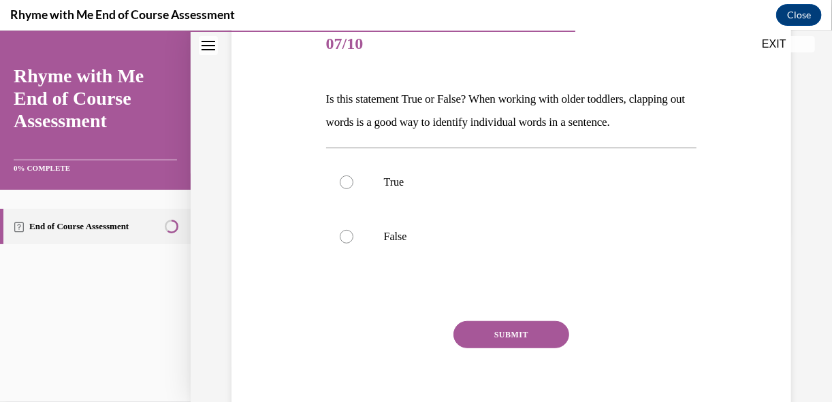
scroll to position [174, 0]
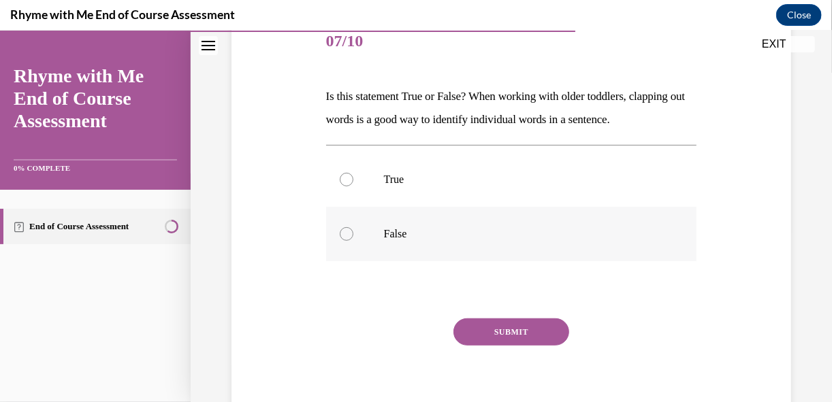
click at [409, 240] on p "False" at bounding box center [523, 234] width 279 height 14
click at [353, 240] on input "False" at bounding box center [347, 234] width 14 height 14
radio input "true"
click at [503, 345] on button "SUBMIT" at bounding box center [512, 331] width 116 height 27
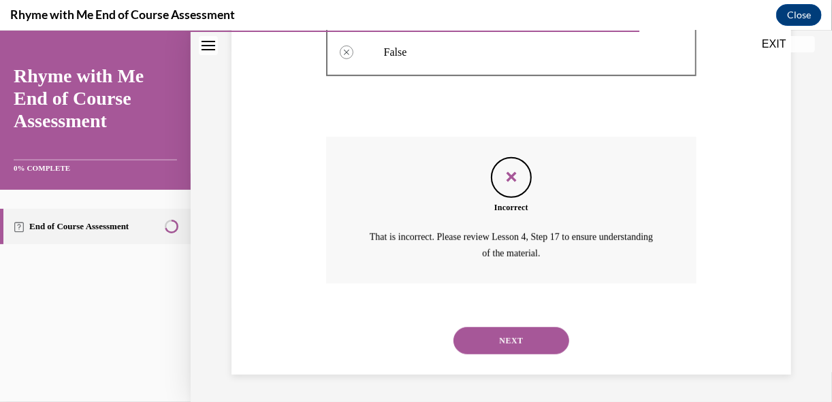
scroll to position [379, 0]
click at [513, 343] on button "NEXT" at bounding box center [512, 340] width 116 height 27
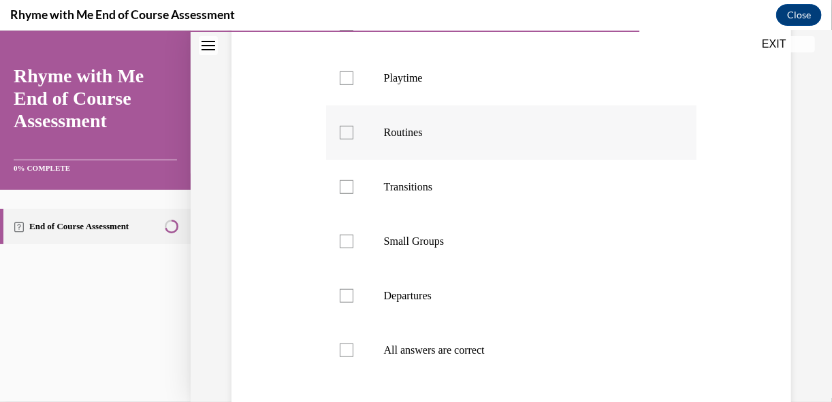
scroll to position [331, 0]
drag, startPoint x: 360, startPoint y: 346, endPoint x: 355, endPoint y: 340, distance: 7.8
click at [355, 340] on label "All answers are correct" at bounding box center [511, 349] width 371 height 54
click at [353, 343] on input "All answers are correct" at bounding box center [347, 350] width 14 height 14
checkbox input "true"
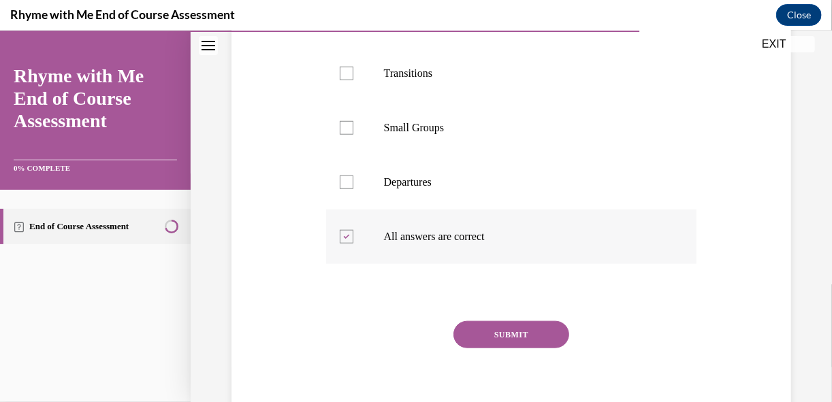
scroll to position [501, 0]
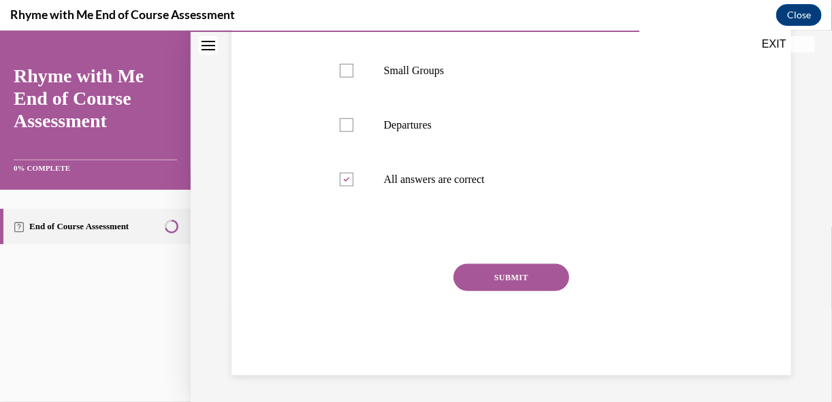
click at [478, 278] on button "SUBMIT" at bounding box center [512, 277] width 116 height 27
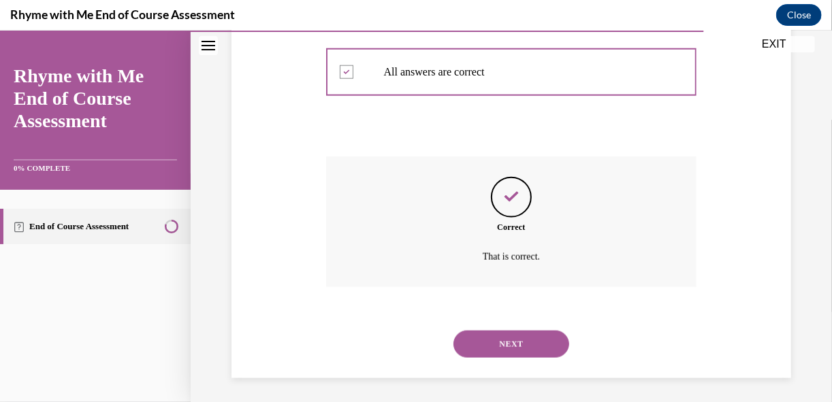
scroll to position [612, 0]
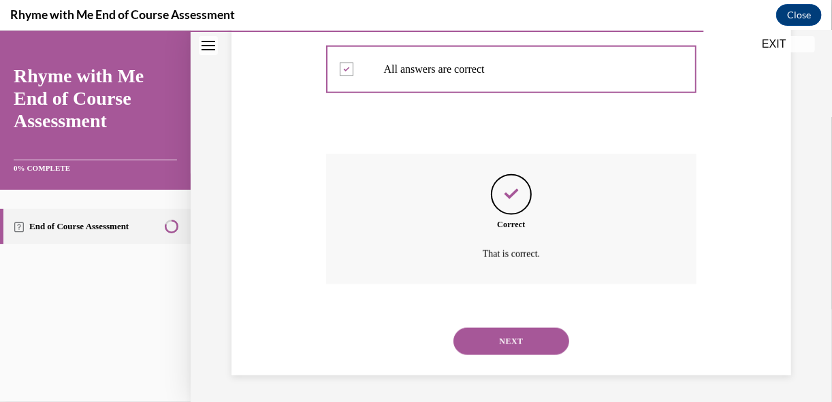
click at [501, 329] on button "NEXT" at bounding box center [512, 341] width 116 height 27
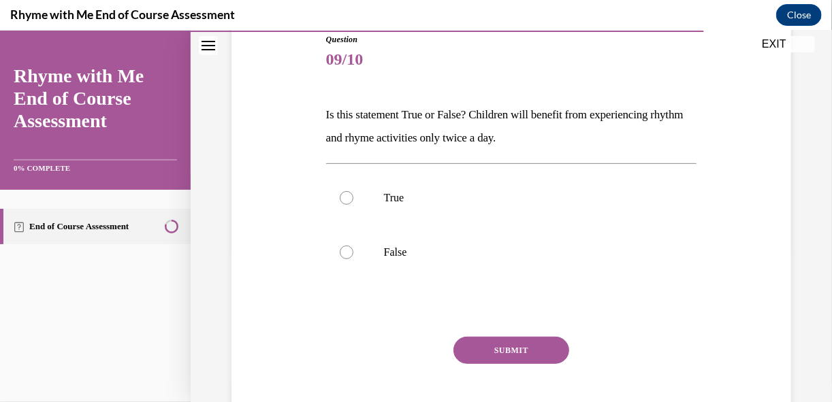
scroll to position [159, 0]
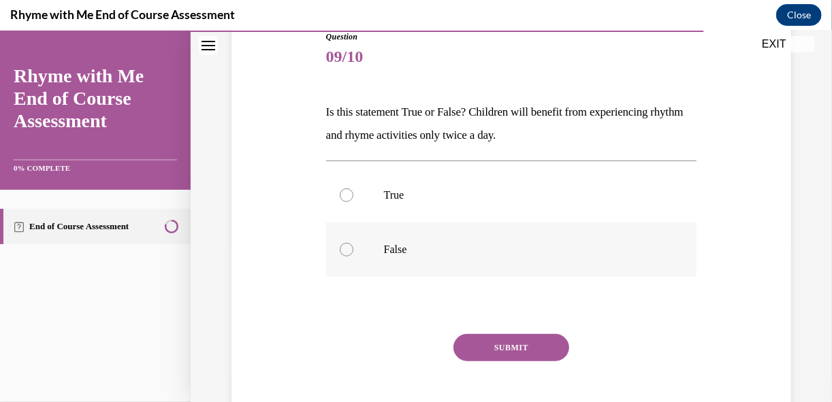
click at [393, 244] on p "False" at bounding box center [523, 249] width 279 height 14
click at [353, 244] on input "False" at bounding box center [347, 249] width 14 height 14
radio input "true"
click at [466, 336] on button "SUBMIT" at bounding box center [512, 347] width 116 height 27
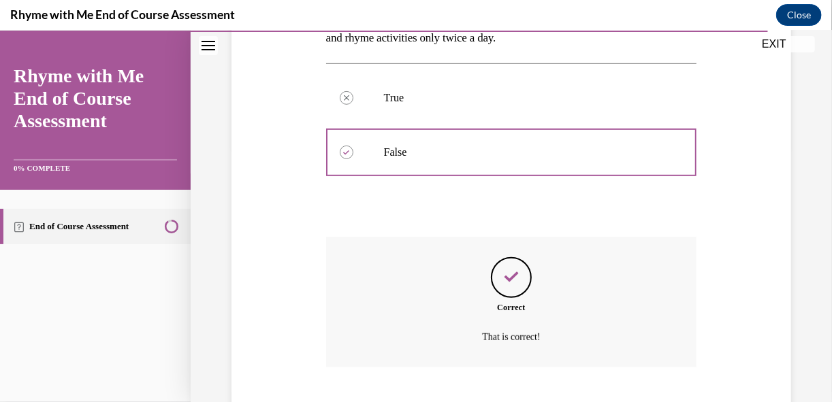
scroll to position [339, 0]
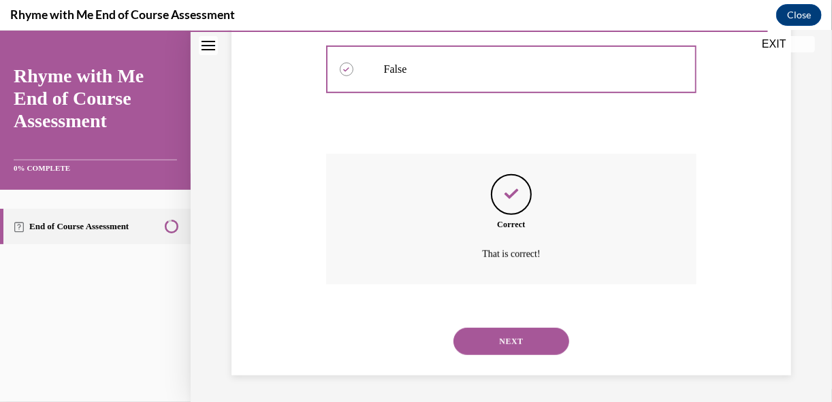
click at [518, 343] on button "NEXT" at bounding box center [512, 341] width 116 height 27
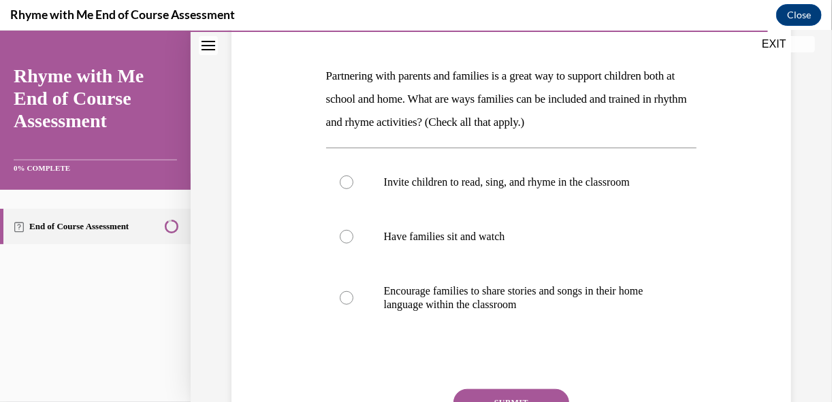
scroll to position [195, 0]
click at [377, 295] on label "Encourage families to share stories and songs in their home language within the…" at bounding box center [511, 298] width 371 height 68
click at [353, 295] on input "Encourage families to share stories and songs in their home language within the…" at bounding box center [347, 298] width 14 height 14
radio input "true"
click at [515, 394] on button "SUBMIT" at bounding box center [512, 402] width 116 height 27
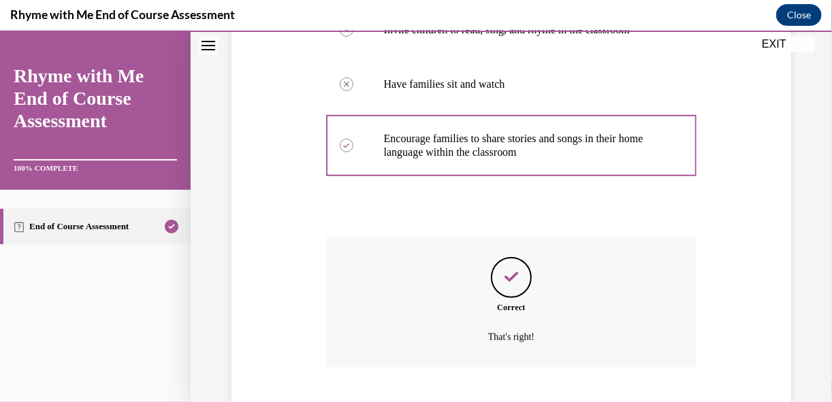
scroll to position [430, 0]
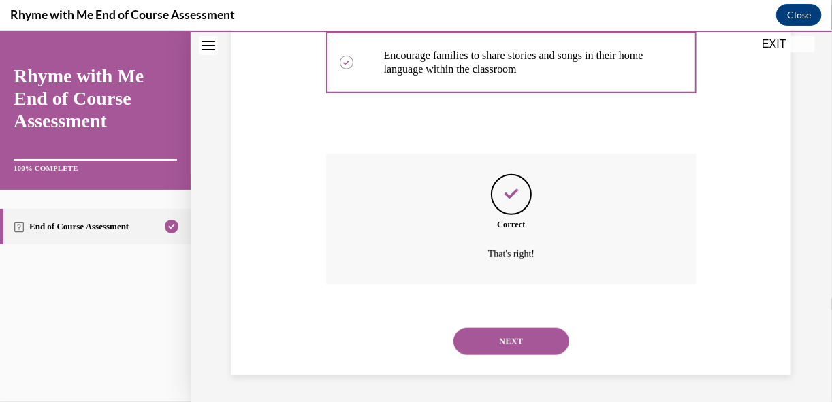
click at [496, 336] on button "NEXT" at bounding box center [512, 341] width 116 height 27
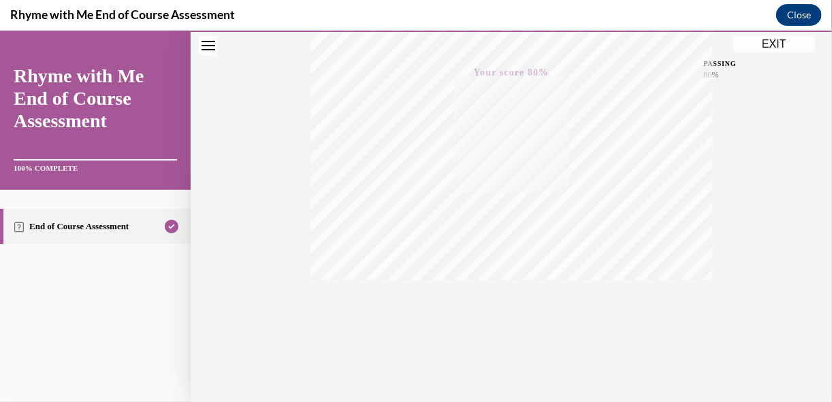
scroll to position [325, 0]
click at [795, 7] on button "Close" at bounding box center [799, 15] width 46 height 22
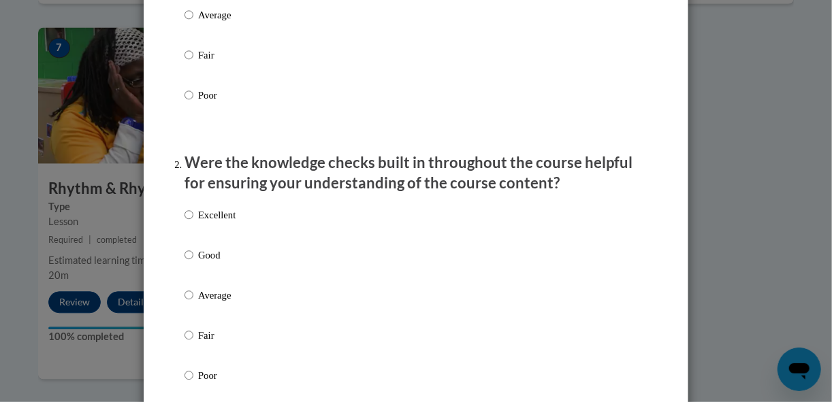
scroll to position [304, 0]
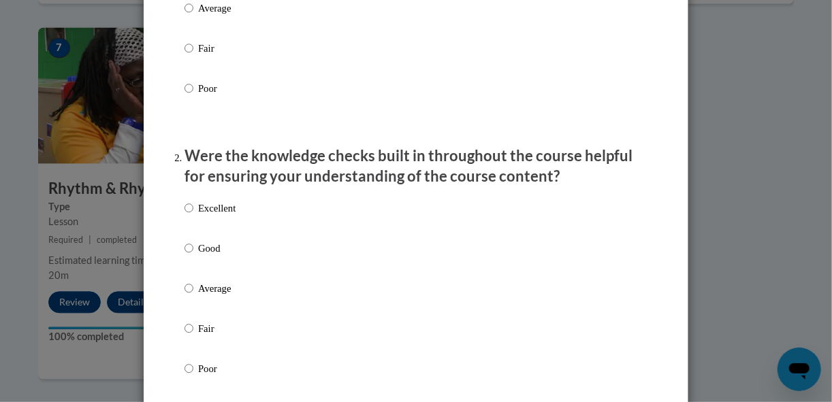
click at [200, 16] on p "Average" at bounding box center [216, 8] width 37 height 15
click at [193, 16] on input "Average" at bounding box center [189, 8] width 9 height 15
radio input "true"
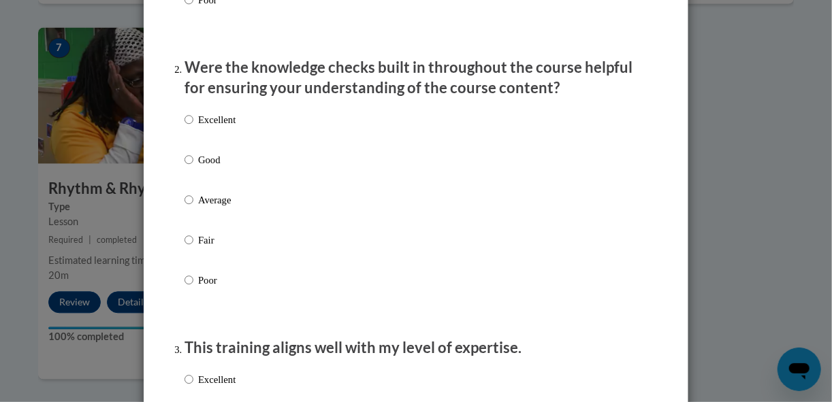
scroll to position [396, 0]
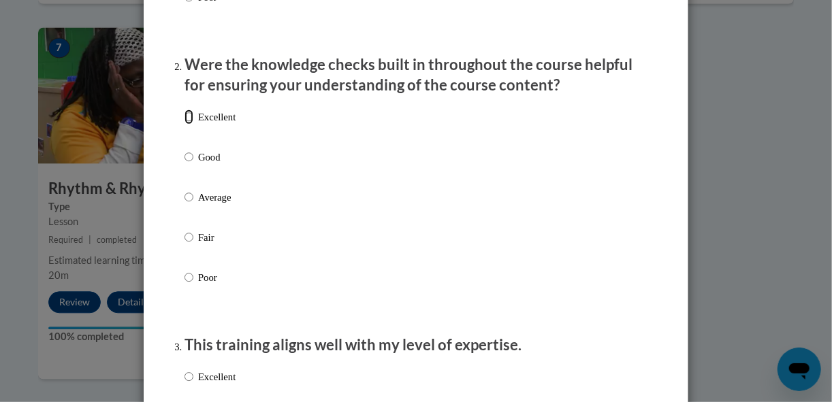
click at [188, 125] on input "Excellent" at bounding box center [189, 117] width 9 height 15
radio input "true"
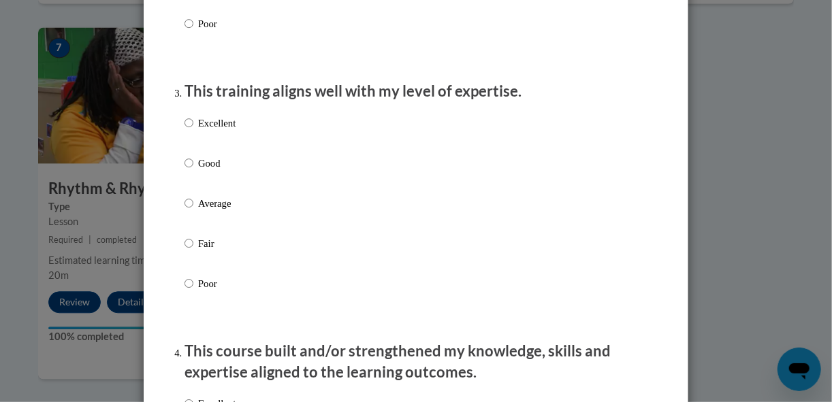
scroll to position [649, 0]
click at [185, 131] on input "Excellent" at bounding box center [189, 123] width 9 height 15
radio input "true"
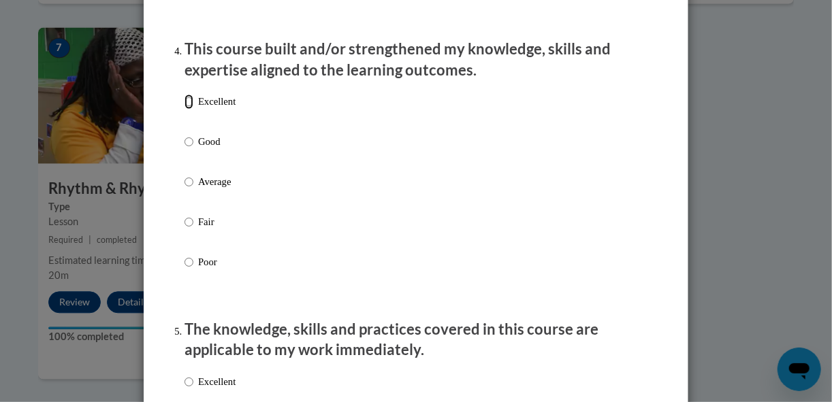
click at [187, 110] on input "Excellent" at bounding box center [189, 102] width 9 height 15
radio input "true"
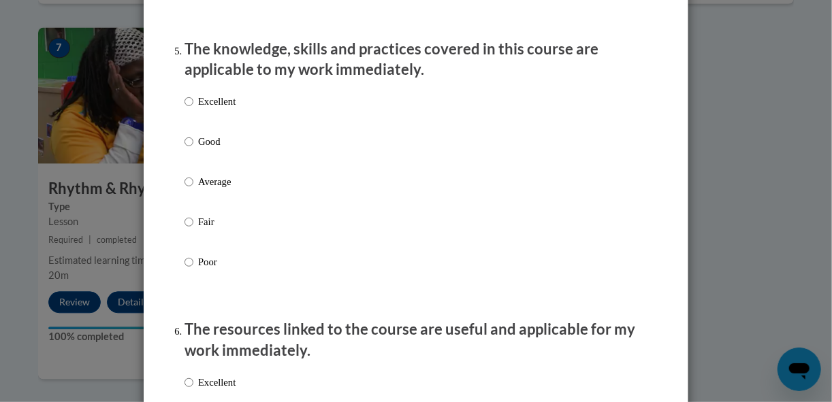
scroll to position [1250, 0]
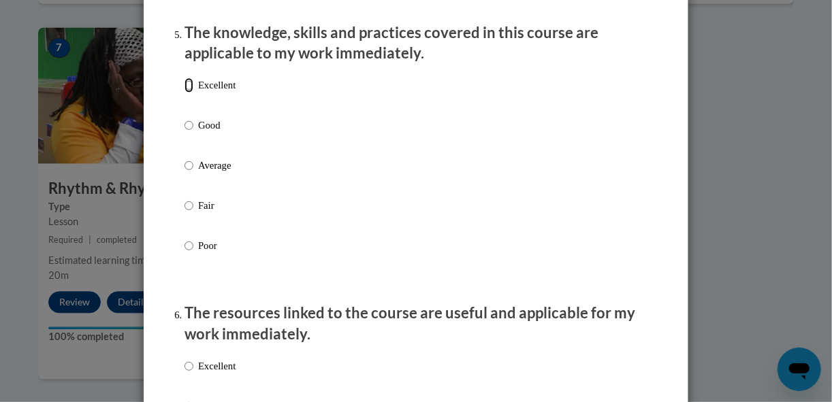
click at [185, 93] on input "Excellent" at bounding box center [189, 85] width 9 height 15
radio input "true"
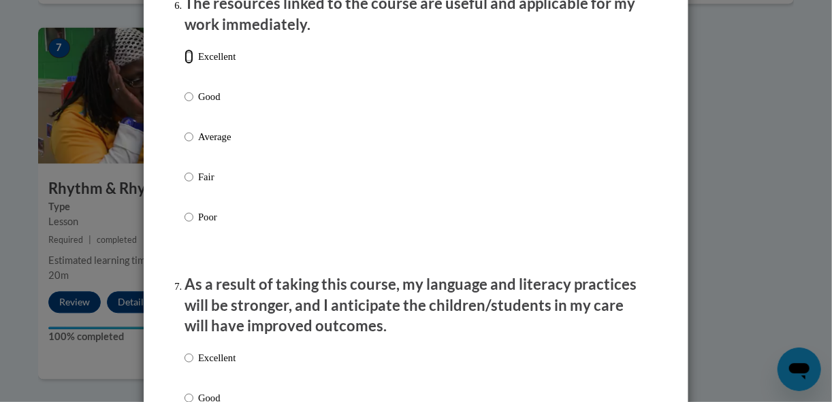
click at [185, 64] on input "Excellent" at bounding box center [189, 56] width 9 height 15
radio input "true"
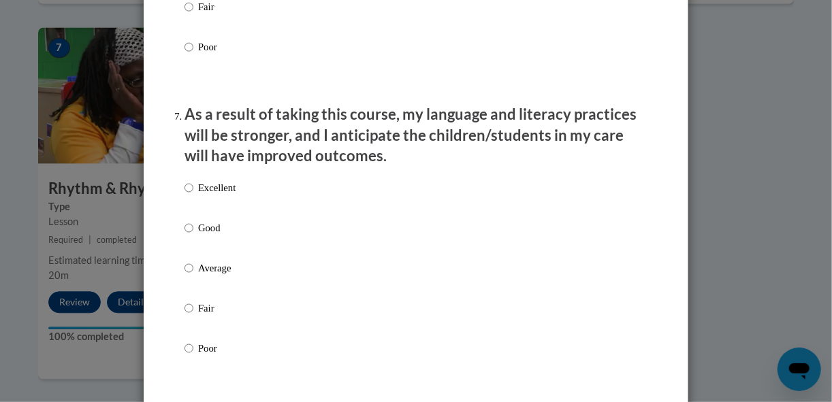
scroll to position [1896, 0]
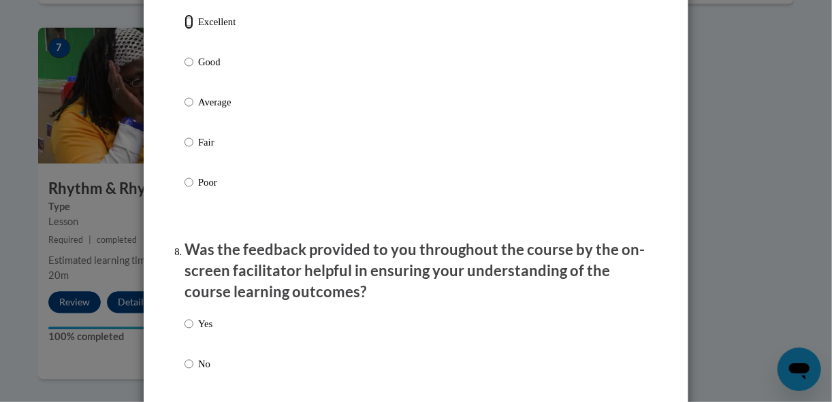
click at [185, 29] on input "Excellent" at bounding box center [189, 21] width 9 height 15
radio input "true"
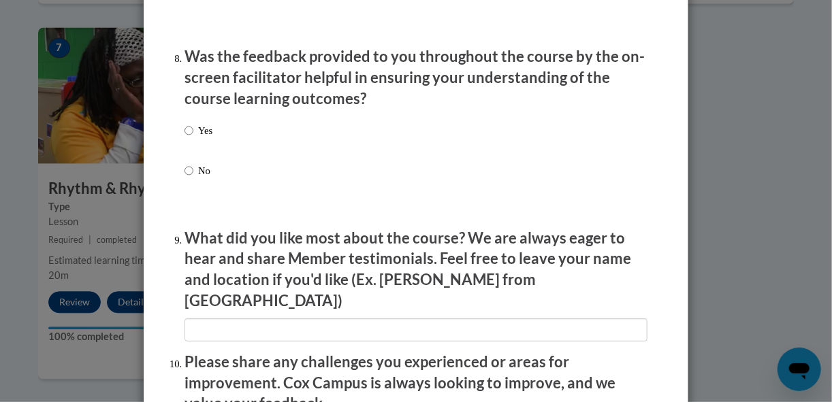
scroll to position [2195, 0]
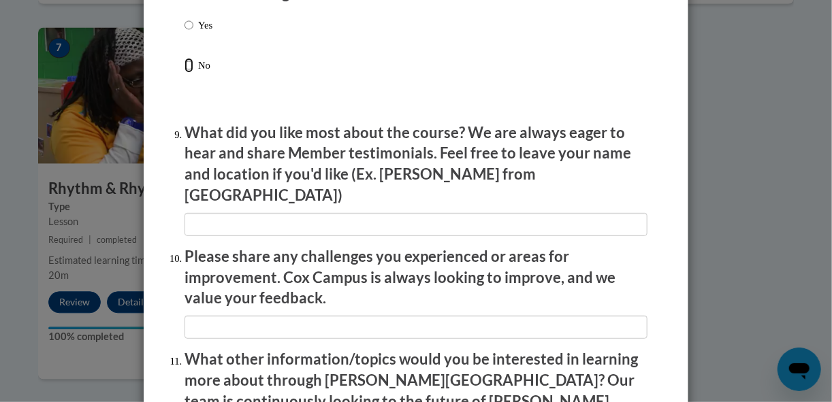
click at [186, 70] on input "No" at bounding box center [189, 65] width 9 height 15
radio input "true"
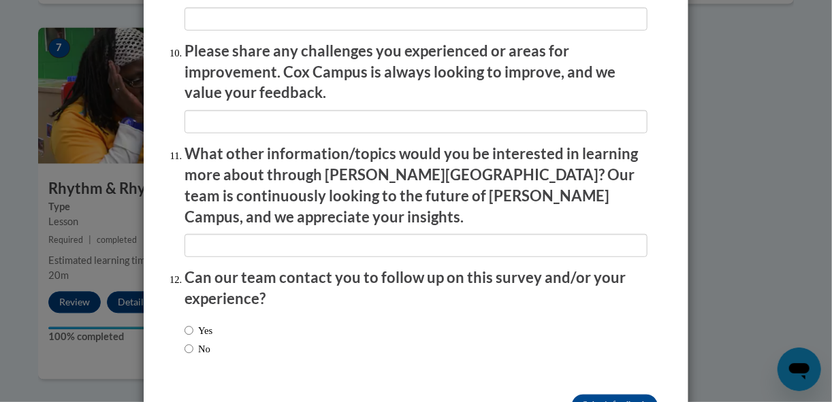
scroll to position [2430, 0]
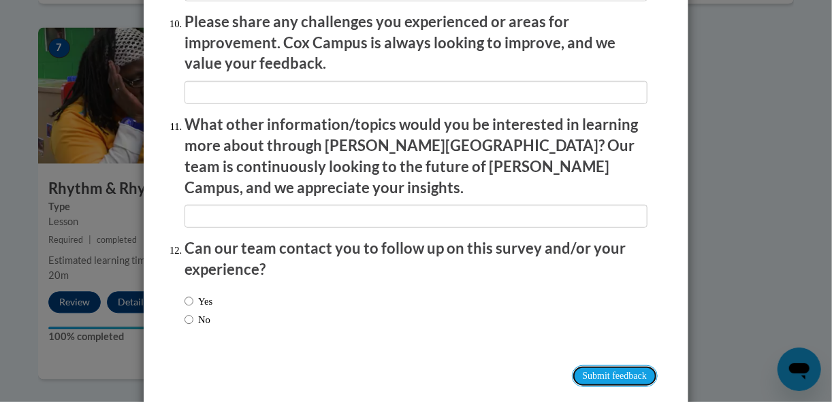
drag, startPoint x: 619, startPoint y: 343, endPoint x: 624, endPoint y: 332, distance: 11.9
click at [605, 366] on input "Submit feedback" at bounding box center [615, 377] width 86 height 22
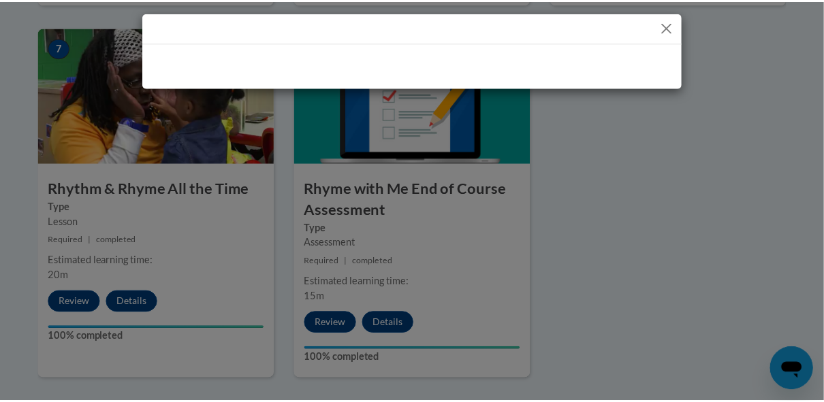
scroll to position [0, 0]
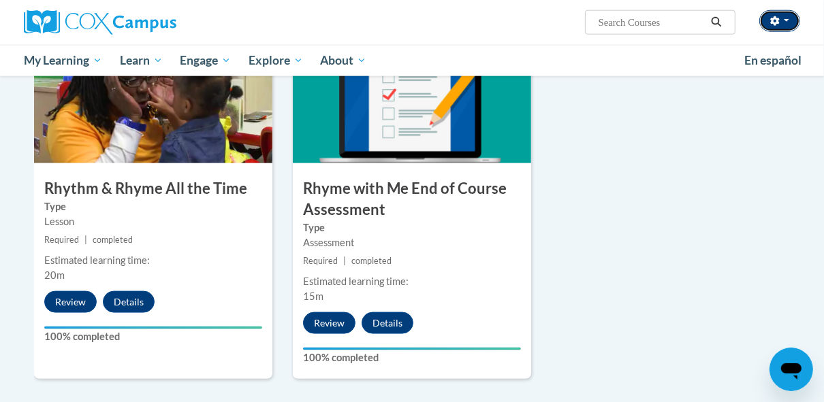
click at [793, 21] on button "button" at bounding box center [779, 21] width 41 height 22
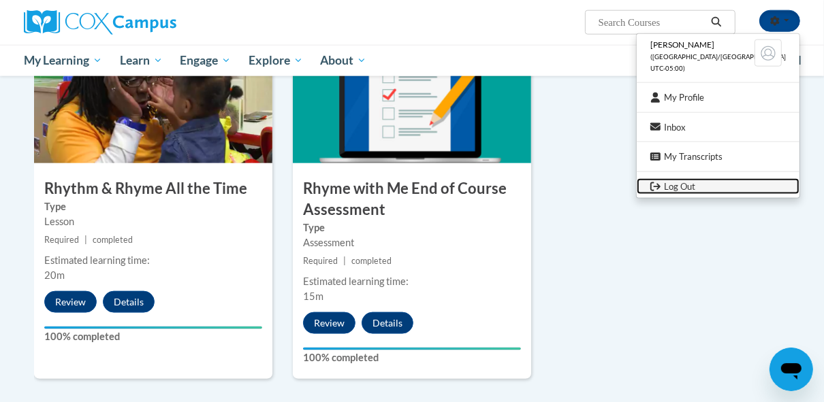
click at [707, 189] on link "Log Out" at bounding box center [718, 186] width 163 height 17
